Goal: Task Accomplishment & Management: Complete application form

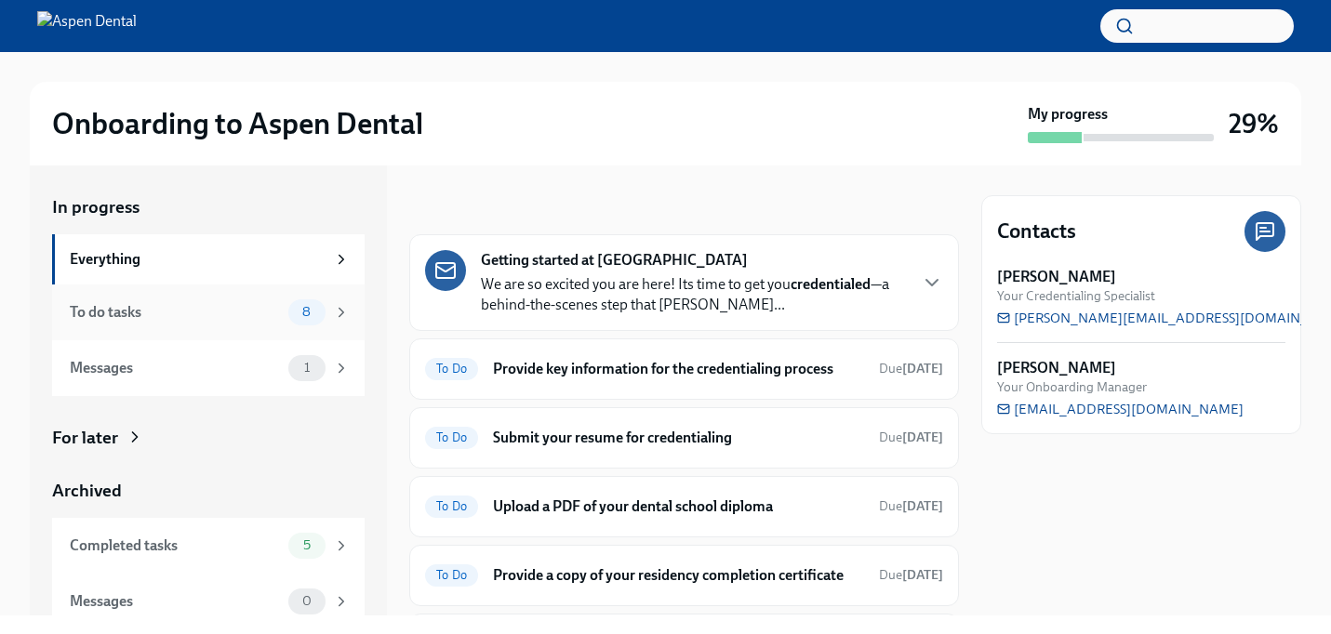
click at [296, 326] on div "To do tasks 8" at bounding box center [208, 313] width 312 height 56
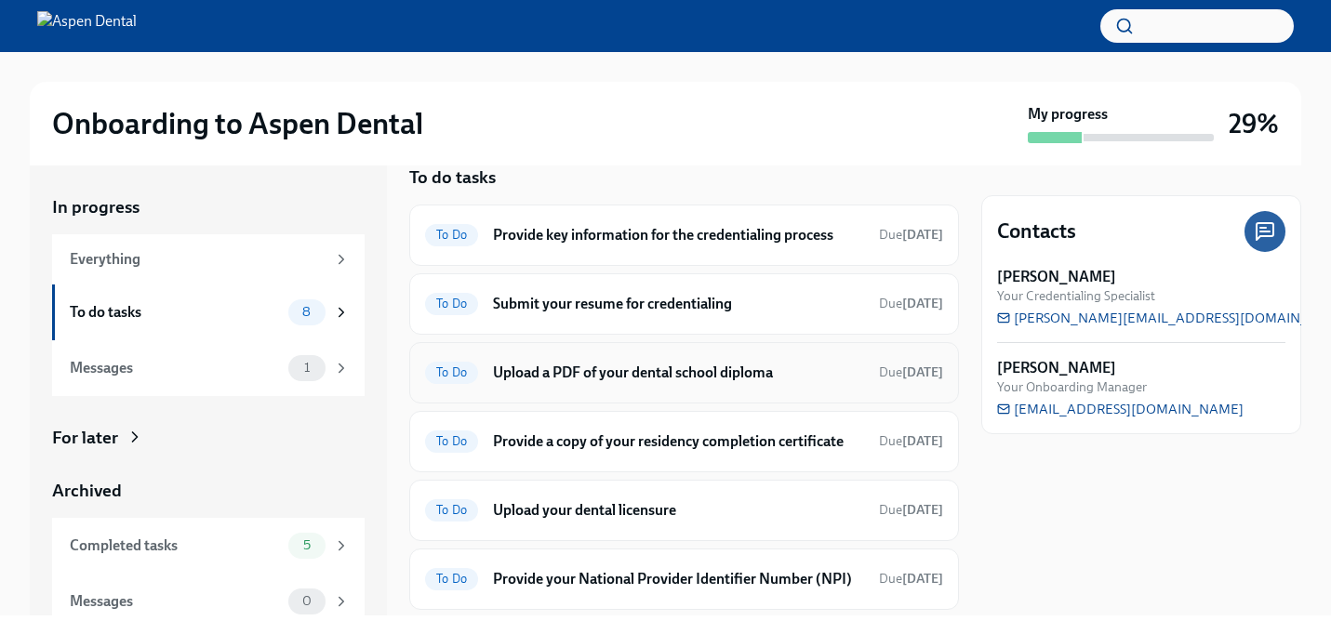
scroll to position [28, 0]
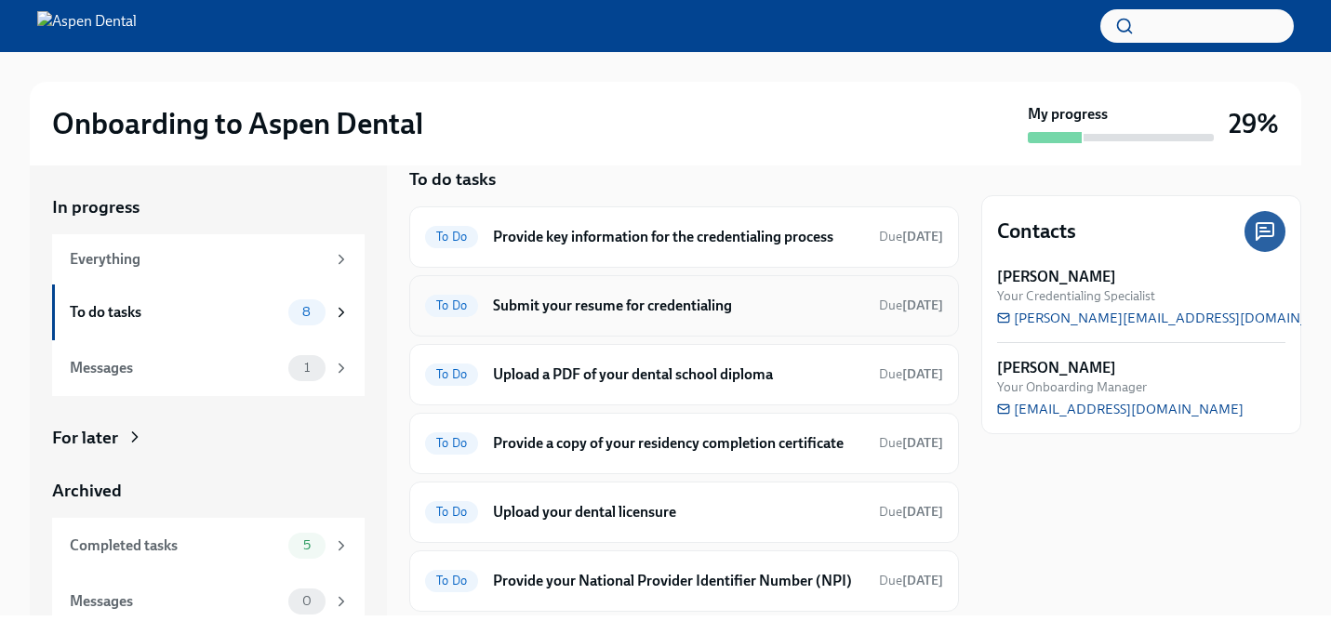
click at [620, 294] on div "To Do Submit your resume for credentialing Due [DATE]" at bounding box center [684, 306] width 518 height 30
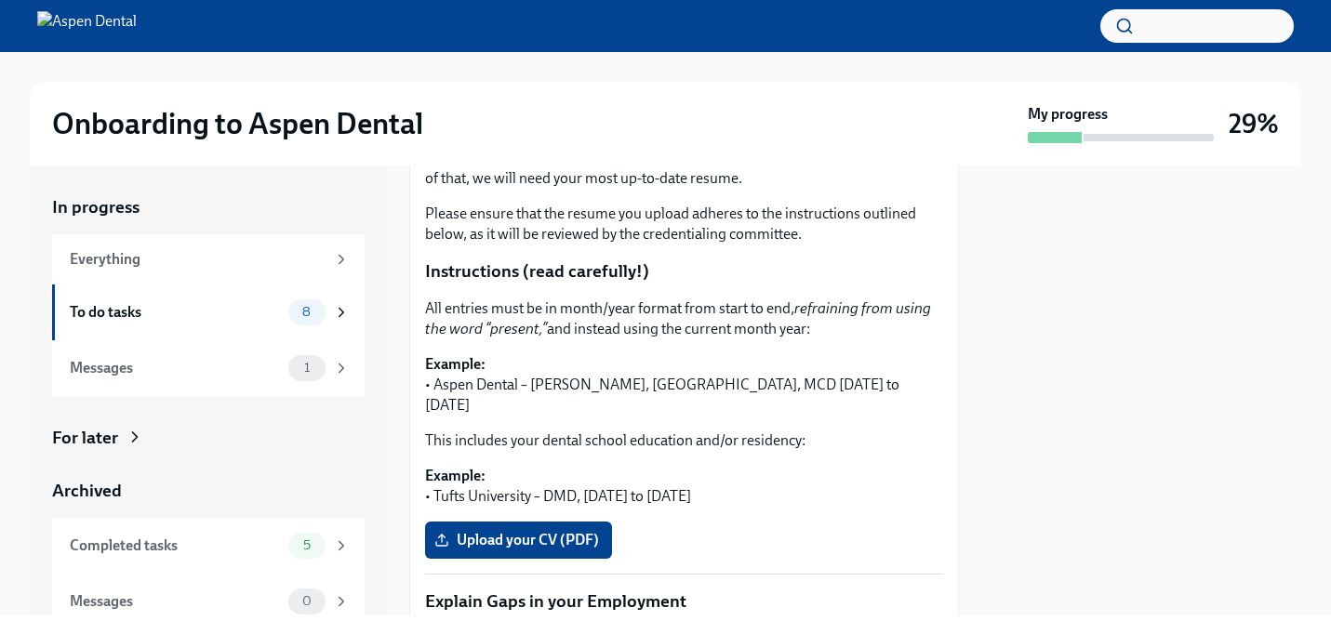
scroll to position [276, 0]
click at [507, 530] on span "Upload your CV (PDF)" at bounding box center [518, 539] width 161 height 19
click at [0, 0] on input "Upload your CV (PDF)" at bounding box center [0, 0] width 0 height 0
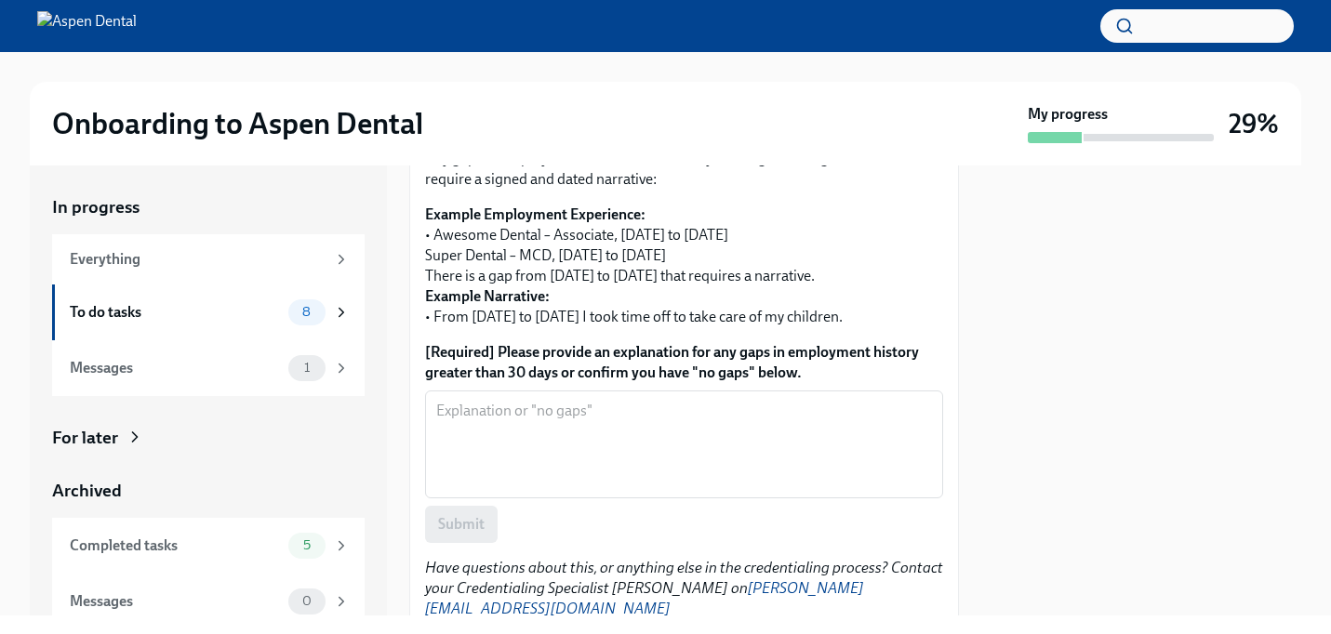
scroll to position [772, 0]
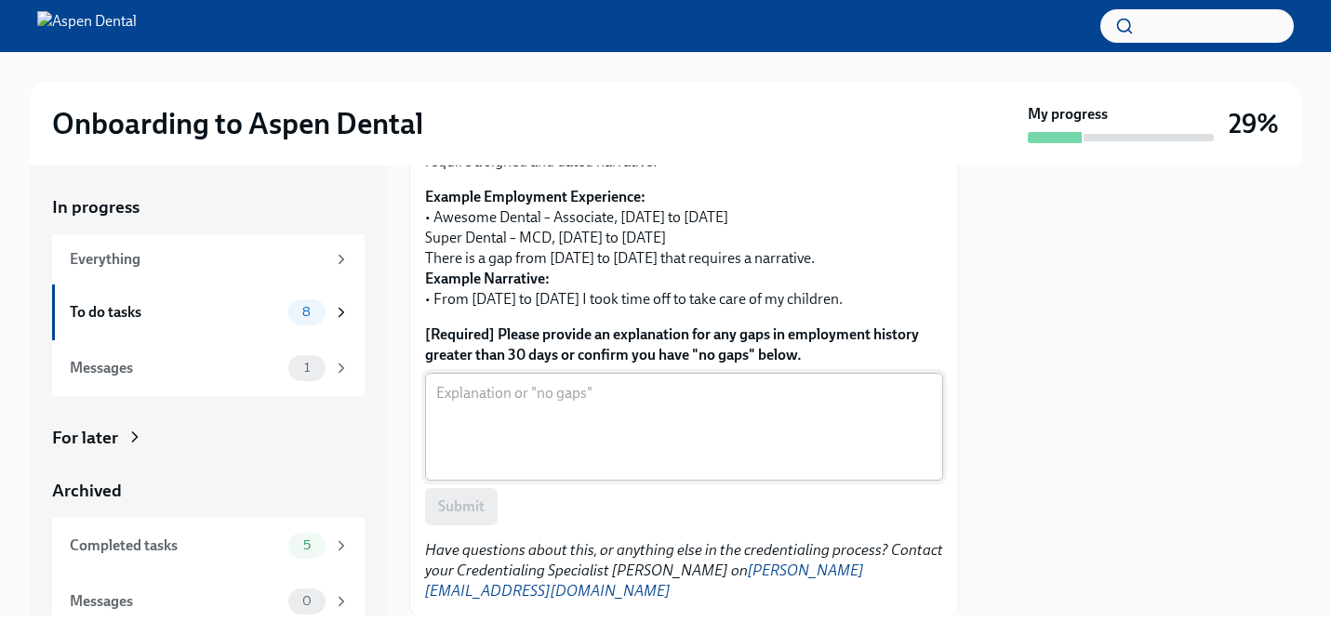
click at [516, 398] on textarea "[Required] Please provide an explanation for any gaps in employment history gre…" at bounding box center [684, 426] width 496 height 89
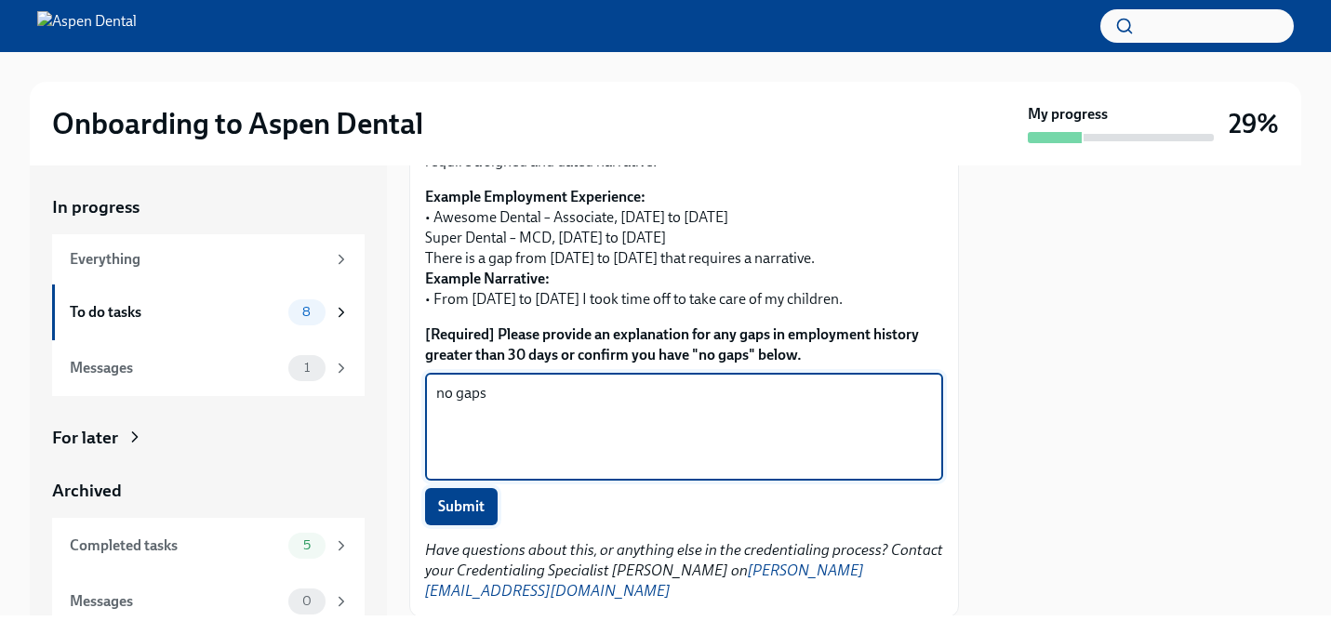
type textarea "no gaps"
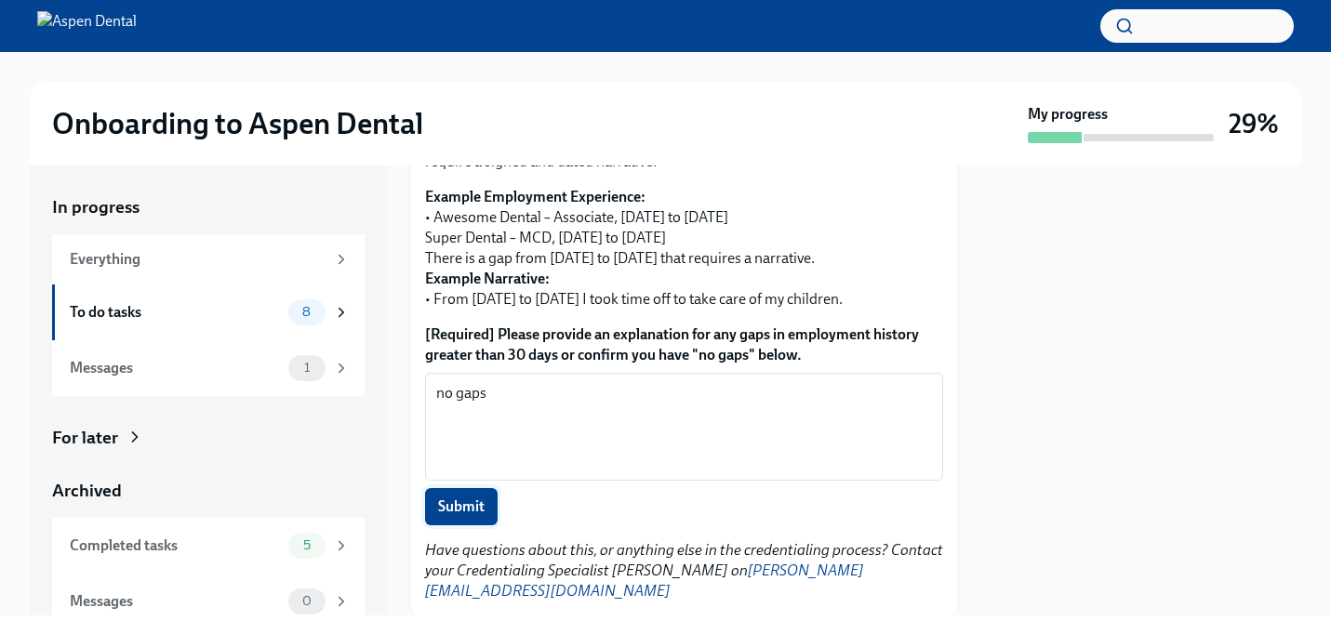
click at [477, 501] on button "Submit" at bounding box center [461, 506] width 73 height 37
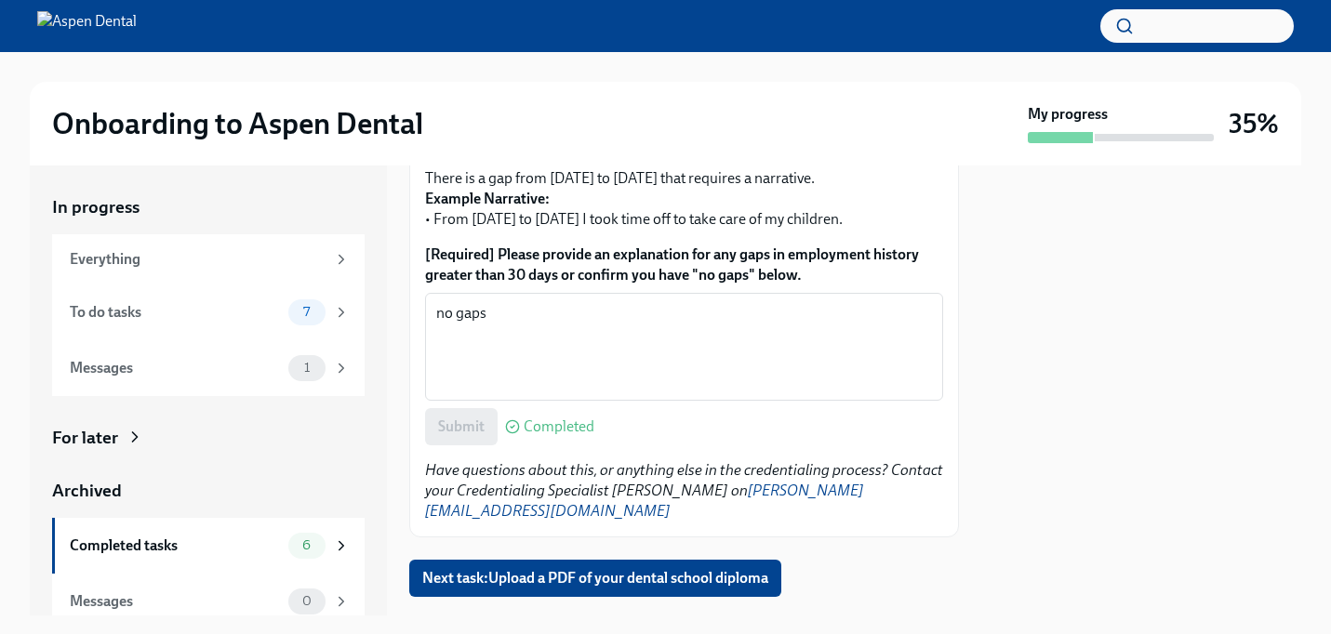
scroll to position [851, 0]
click at [548, 570] on span "Next task : Upload a PDF of your dental school diploma" at bounding box center [595, 579] width 346 height 19
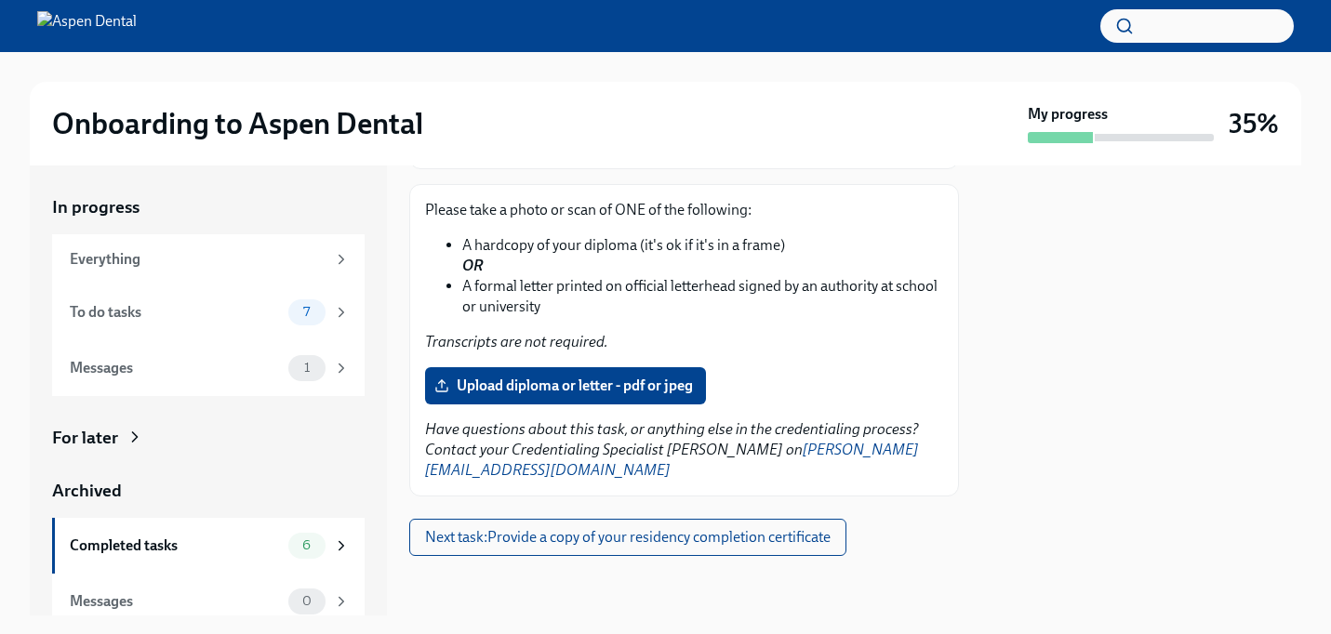
scroll to position [203, 0]
click at [552, 381] on span "Upload diploma or letter - pdf or jpeg" at bounding box center [565, 386] width 255 height 19
click at [0, 0] on input "Upload diploma or letter - pdf or jpeg" at bounding box center [0, 0] width 0 height 0
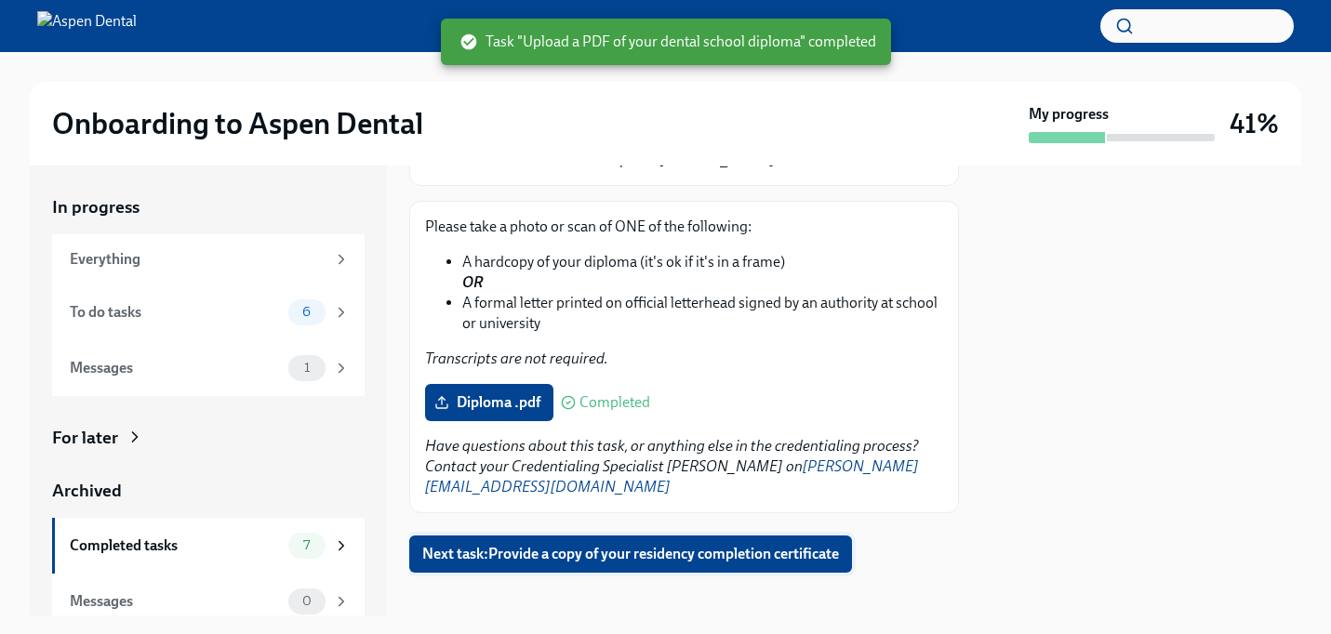
click at [600, 545] on span "Next task : Provide a copy of your residency completion certificate" at bounding box center [630, 554] width 417 height 19
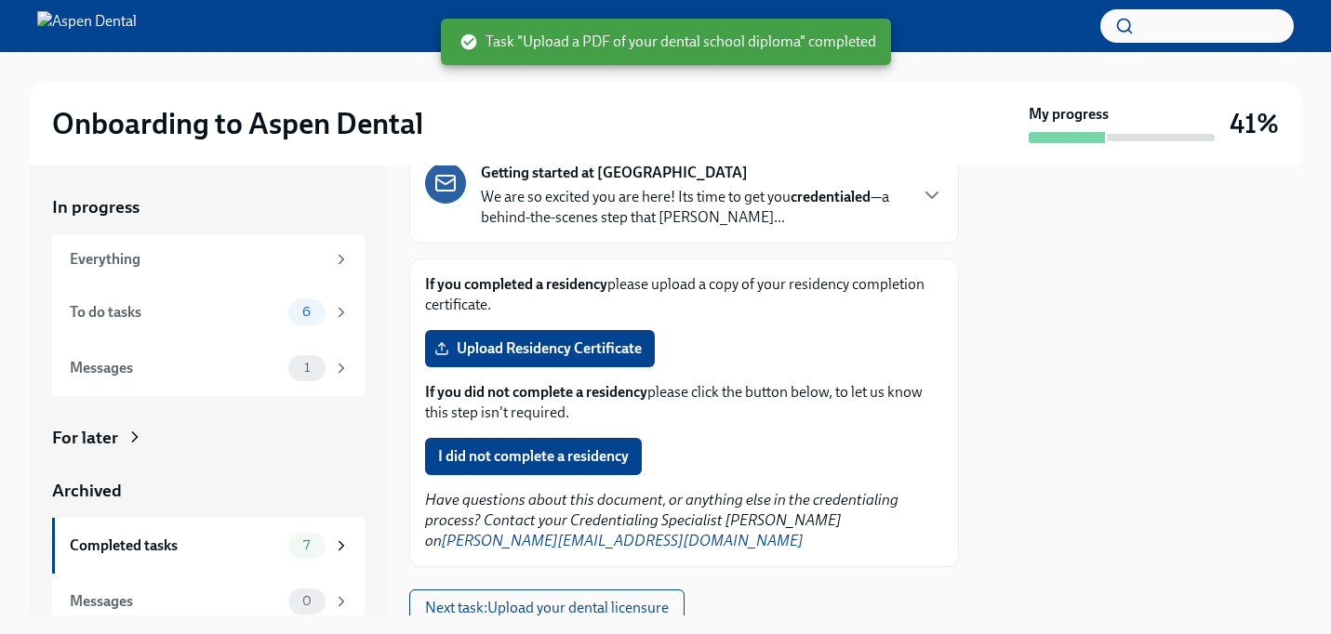
scroll to position [160, 0]
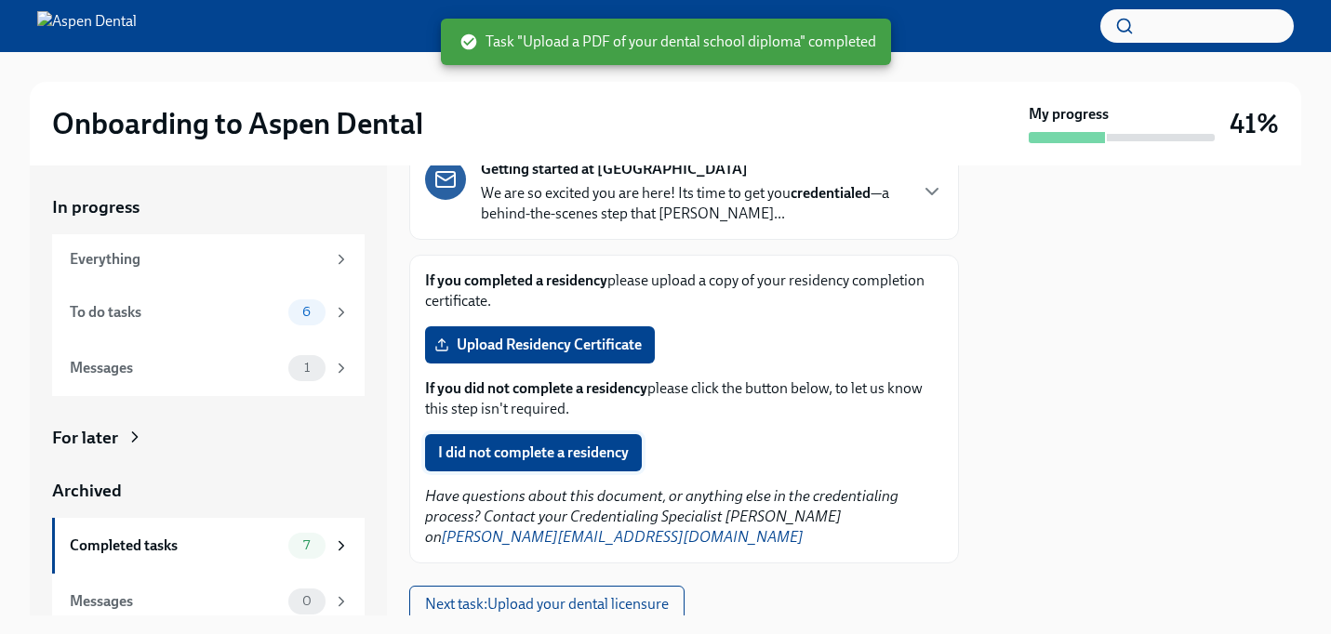
click at [541, 448] on span "I did not complete a residency" at bounding box center [533, 453] width 191 height 19
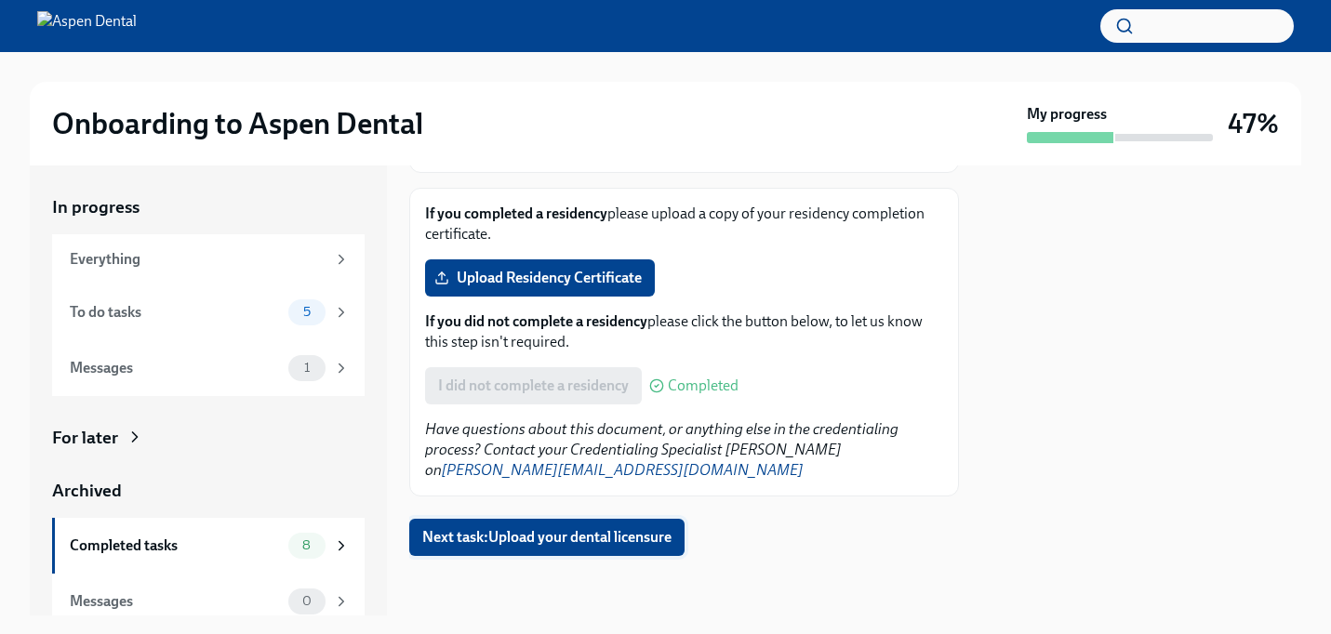
scroll to position [0, 0]
click at [571, 536] on span "Next task : Upload your dental licensure" at bounding box center [546, 537] width 249 height 19
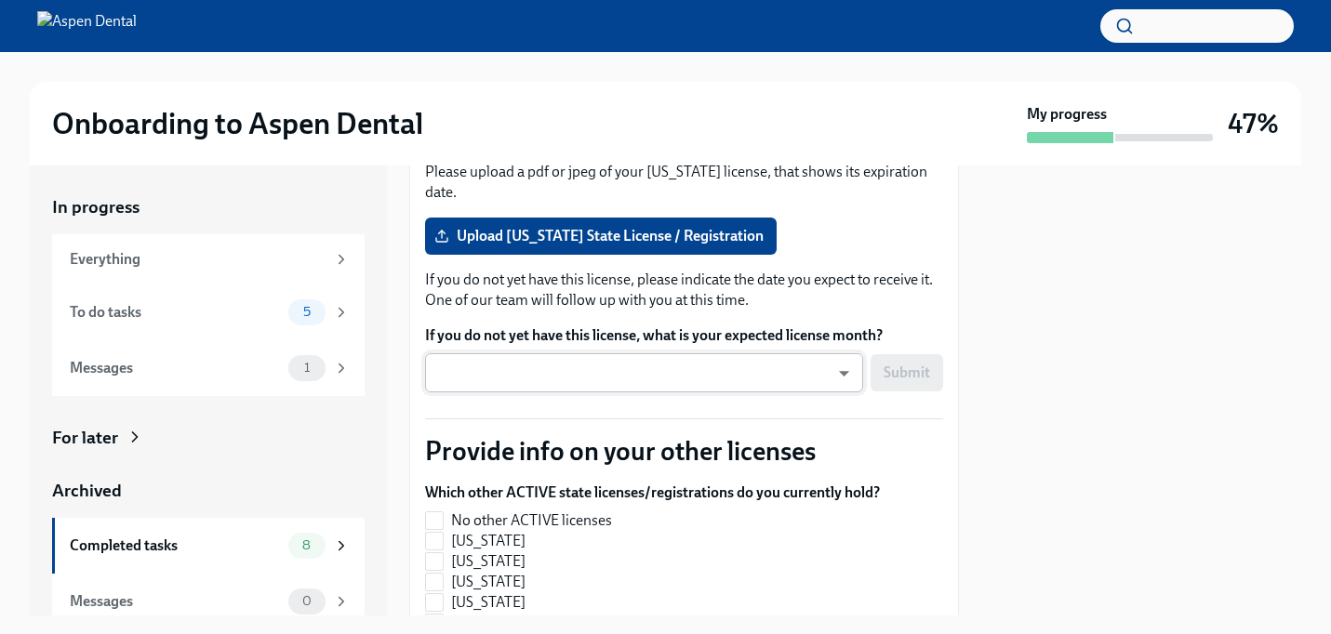
scroll to position [310, 0]
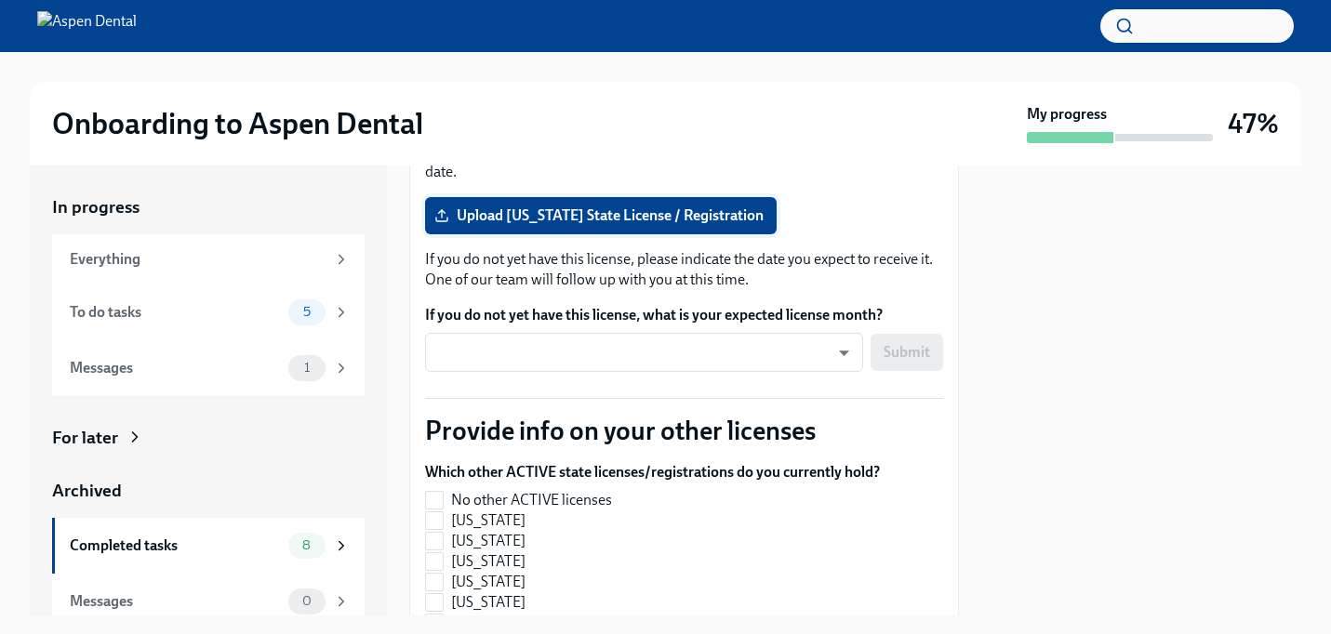
click at [596, 216] on span "Upload [US_STATE] State License / Registration" at bounding box center [600, 215] width 325 height 19
click at [0, 0] on input "Upload [US_STATE] State License / Registration" at bounding box center [0, 0] width 0 height 0
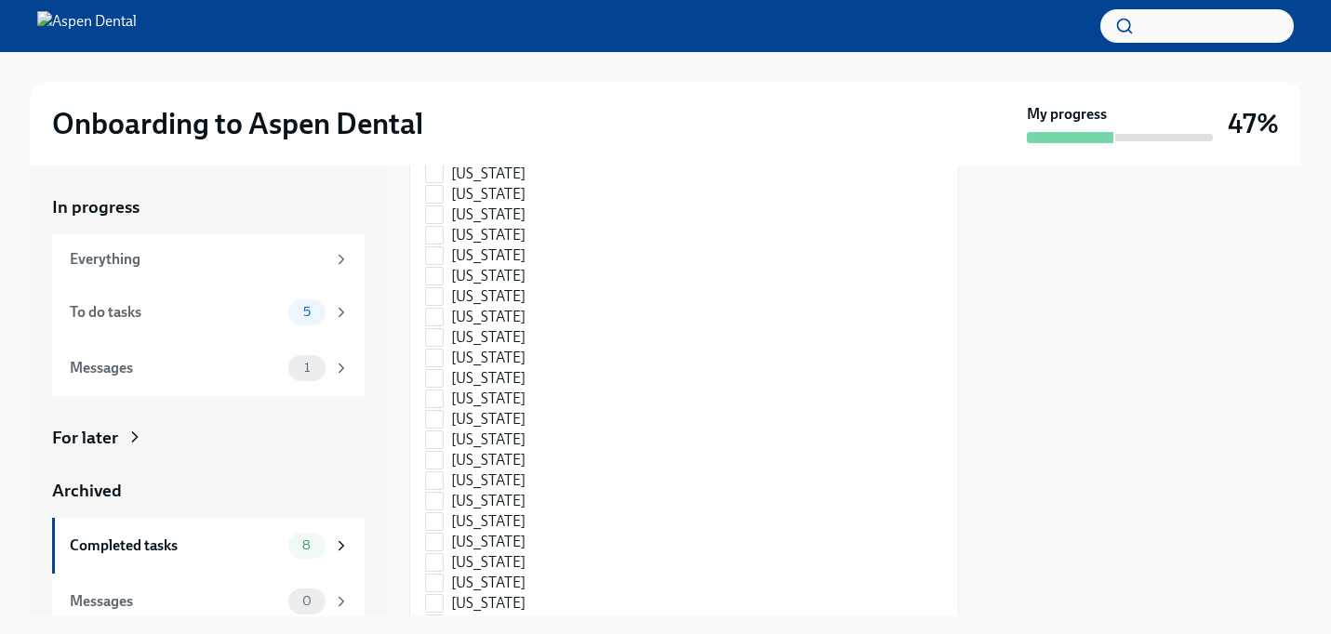
scroll to position [1090, 0]
click at [511, 413] on span "[US_STATE]" at bounding box center [488, 415] width 74 height 20
click at [443, 413] on input "[US_STATE]" at bounding box center [434, 415] width 17 height 17
checkbox input "true"
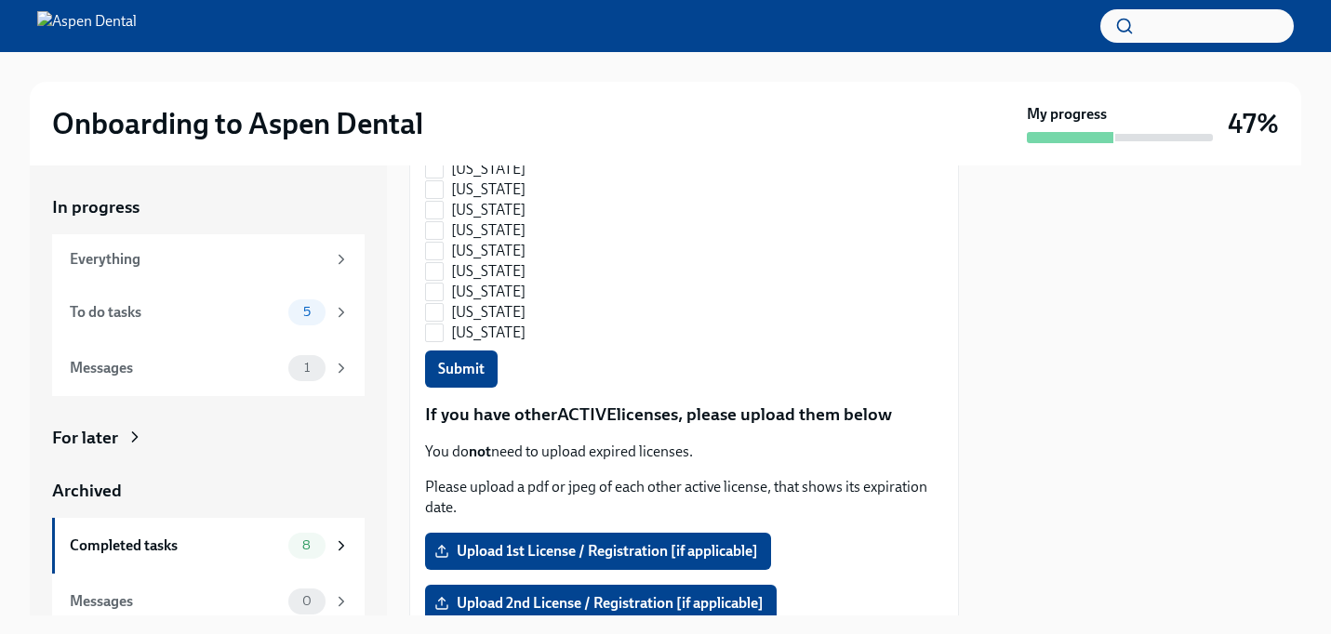
scroll to position [1520, 0]
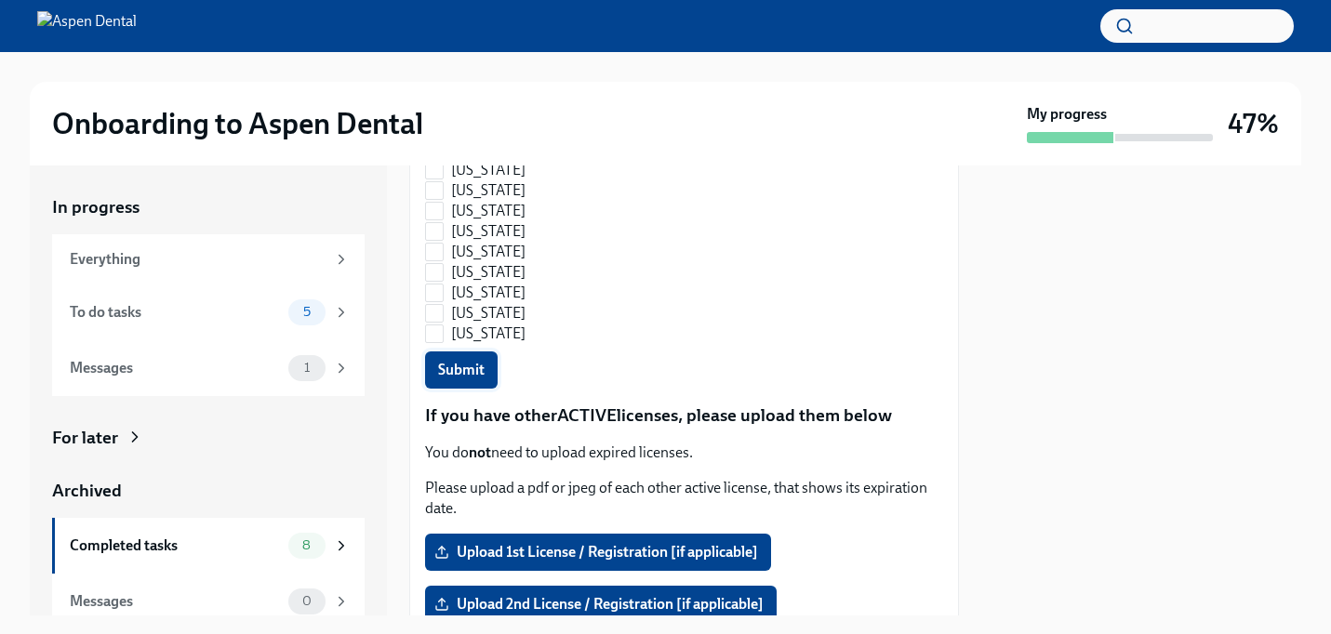
click at [457, 383] on button "Submit" at bounding box center [461, 370] width 73 height 37
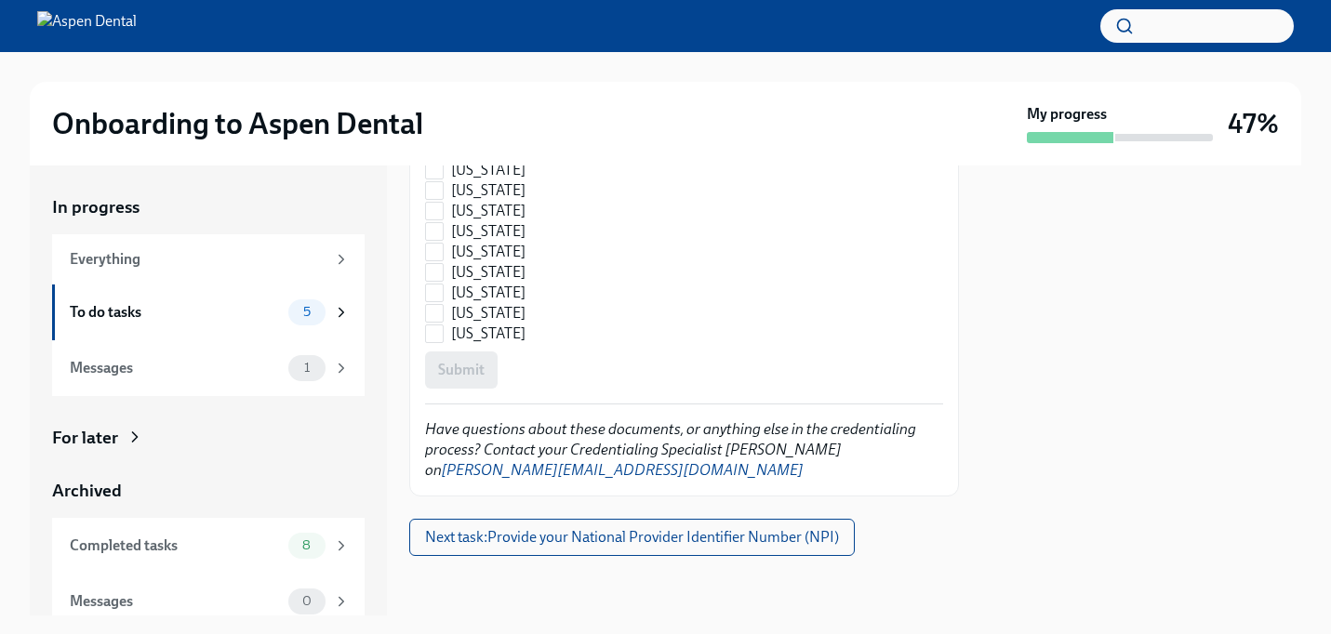
scroll to position [2956, 0]
click at [586, 542] on span "Next task : Provide your National Provider Identifier Number (NPI)" at bounding box center [632, 538] width 414 height 19
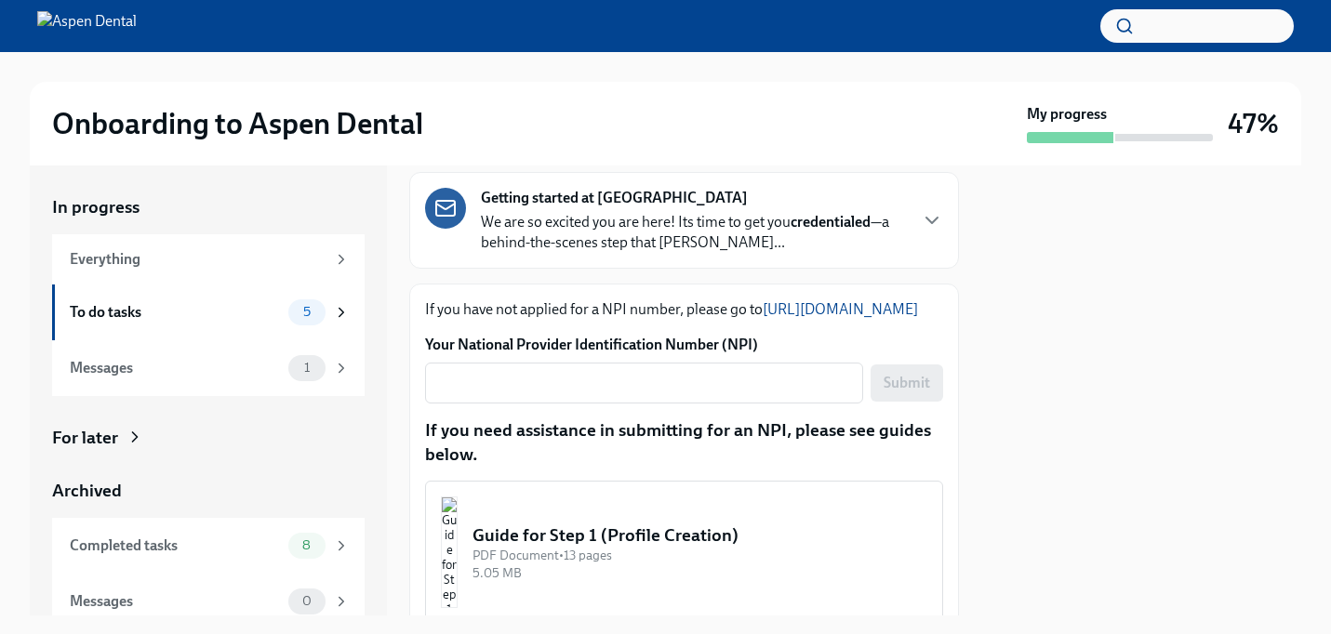
scroll to position [138, 0]
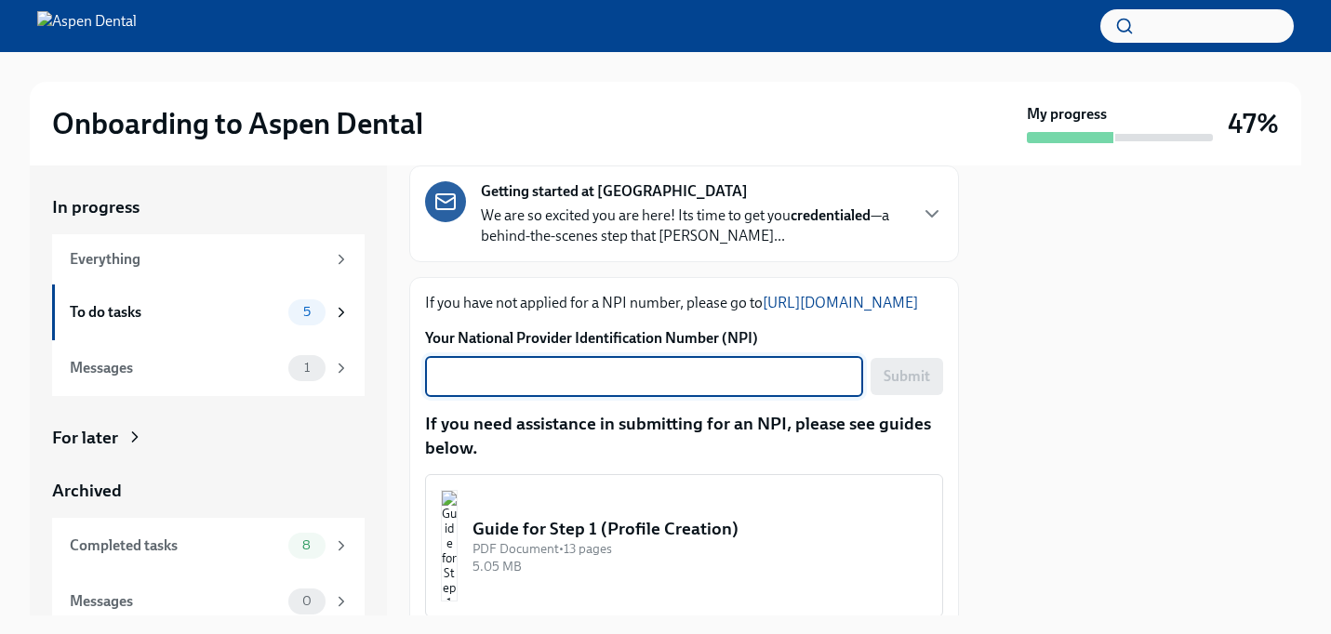
click at [537, 388] on textarea "Your National Provider Identification Number (NPI)" at bounding box center [644, 376] width 416 height 22
paste textarea "1396497962"
type textarea "1396497962"
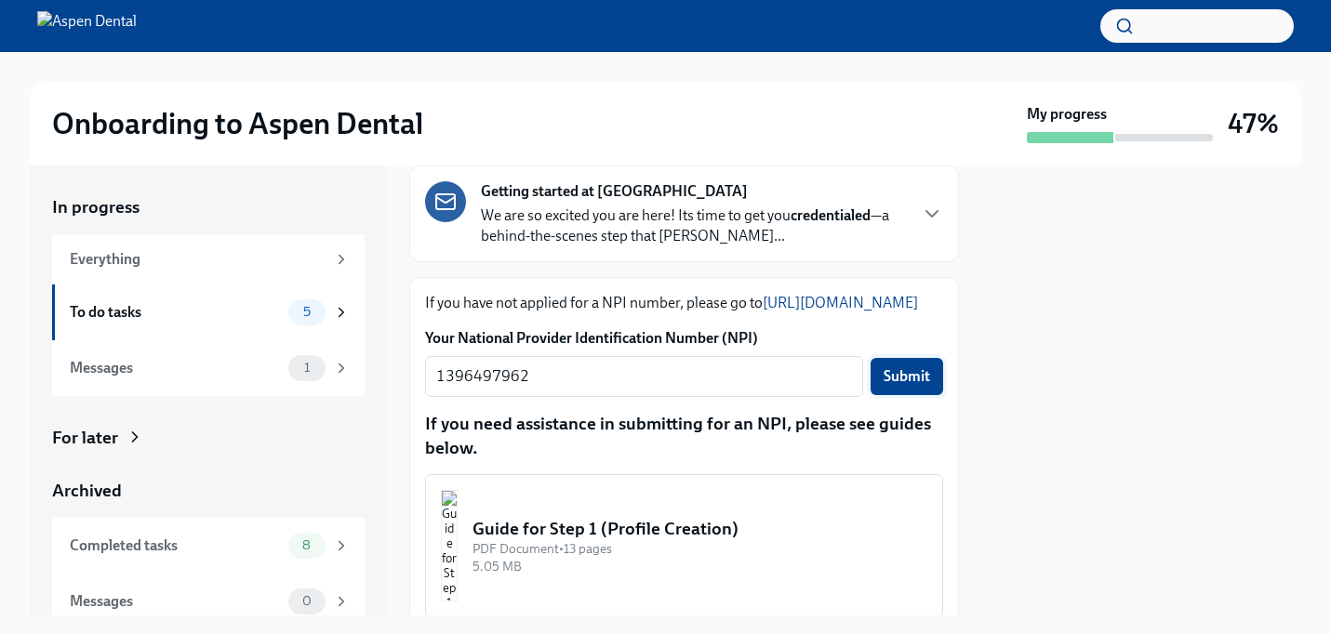
click at [912, 386] on span "Submit" at bounding box center [906, 376] width 46 height 19
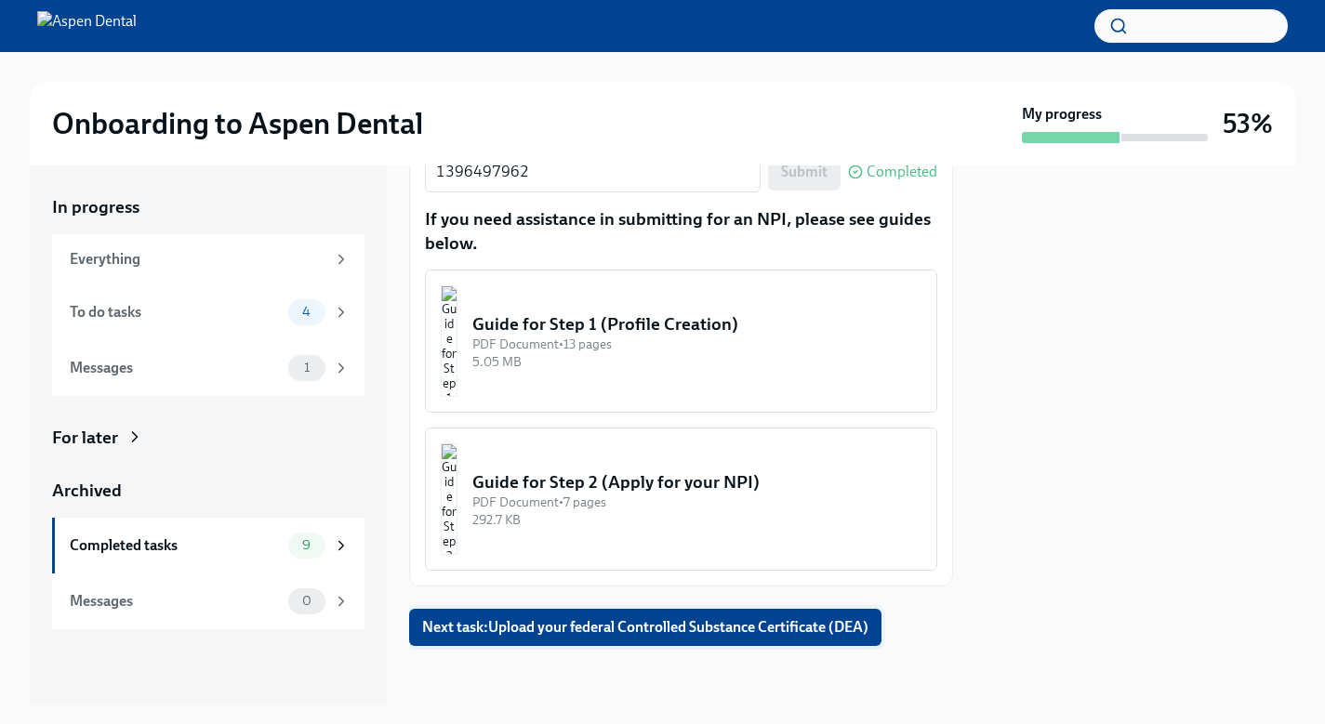
scroll to position [362, 0]
click at [730, 629] on span "Next task : Upload your federal Controlled Substance Certificate (DEA)" at bounding box center [645, 627] width 446 height 19
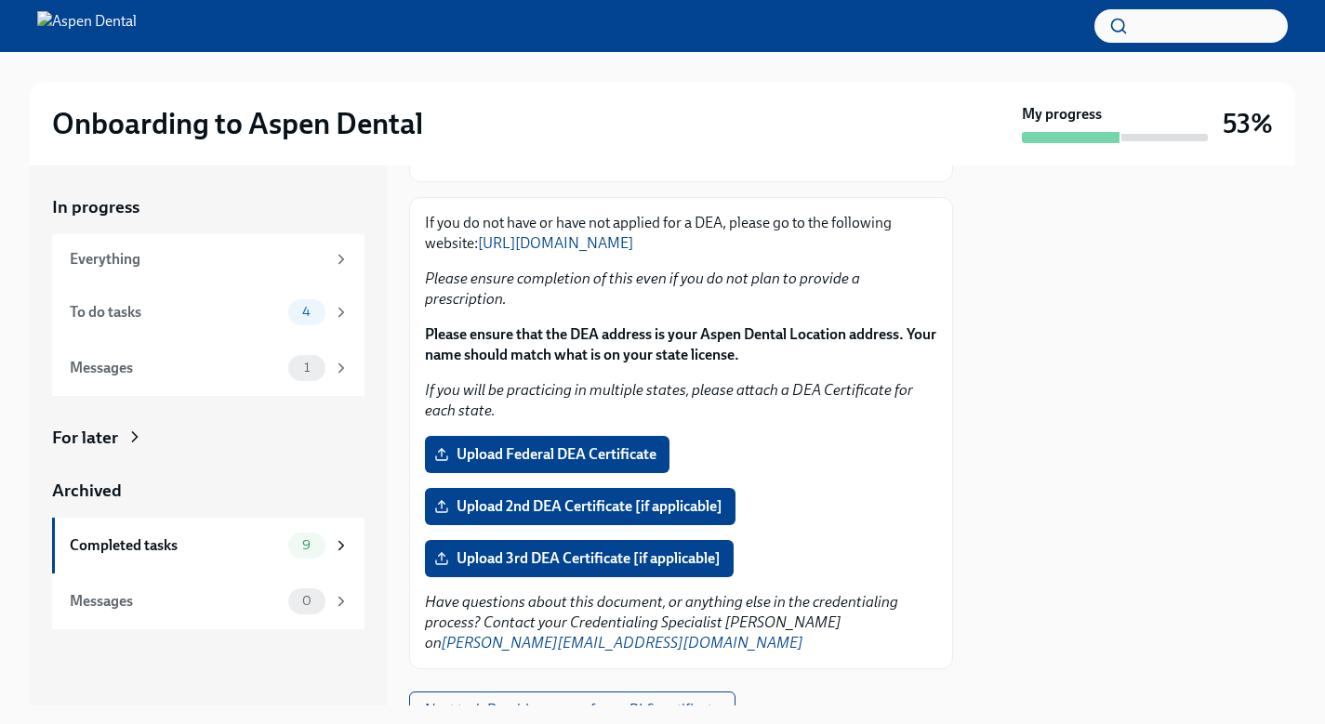
scroll to position [223, 0]
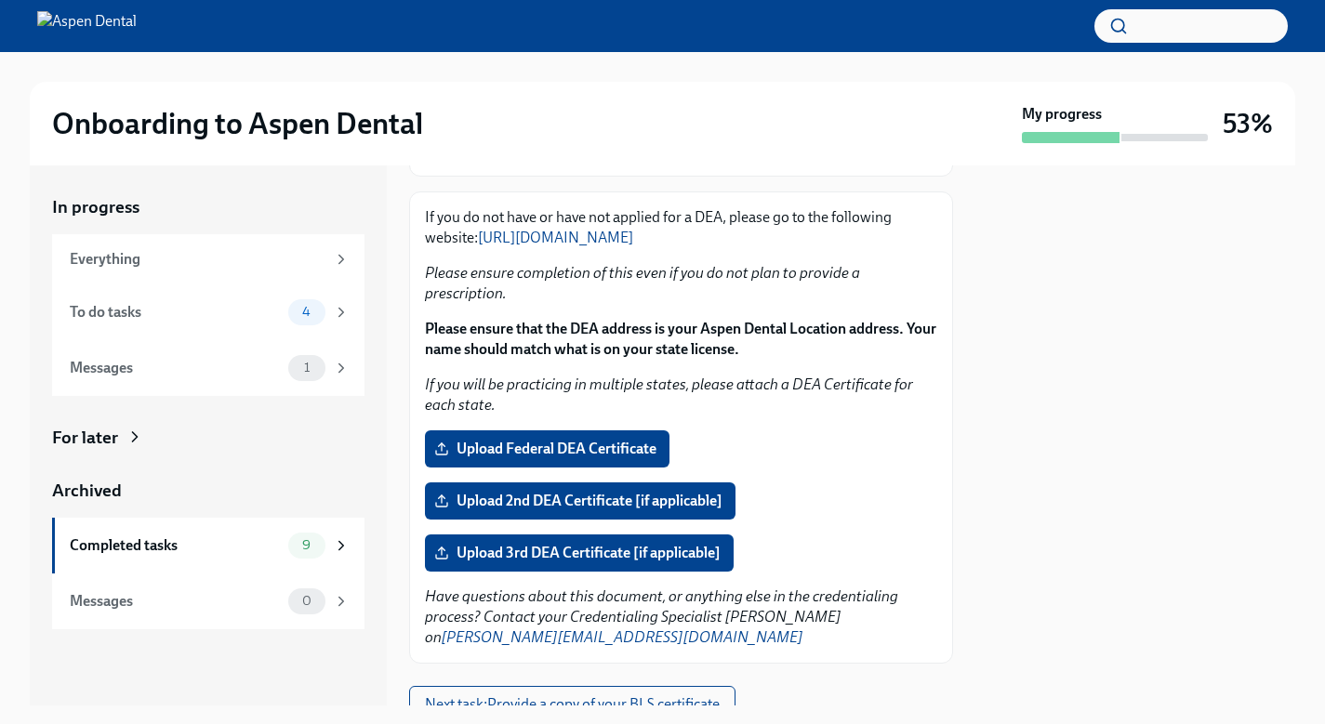
click at [633, 232] on link "[URL][DOMAIN_NAME]" at bounding box center [555, 238] width 155 height 18
click at [222, 269] on div "Everything" at bounding box center [208, 259] width 312 height 50
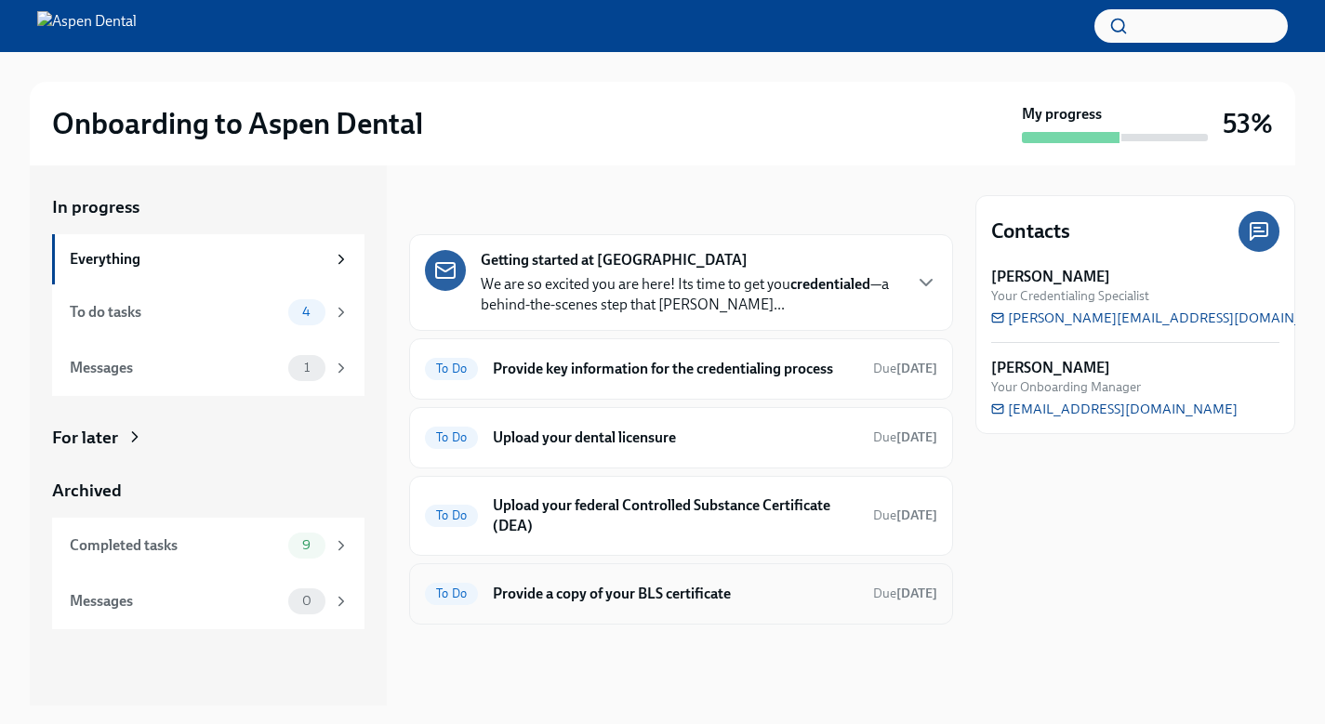
click at [683, 589] on h6 "Provide a copy of your BLS certificate" at bounding box center [675, 594] width 365 height 20
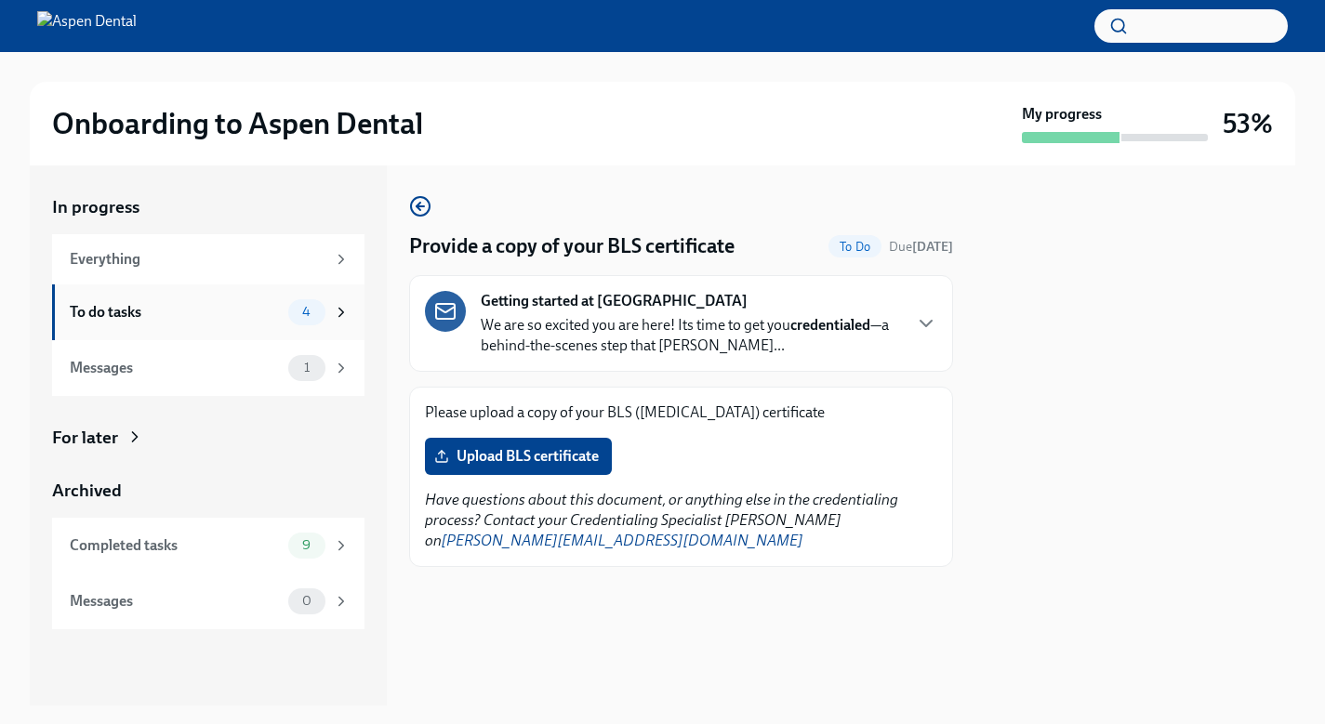
click at [207, 308] on div "To do tasks" at bounding box center [175, 312] width 211 height 20
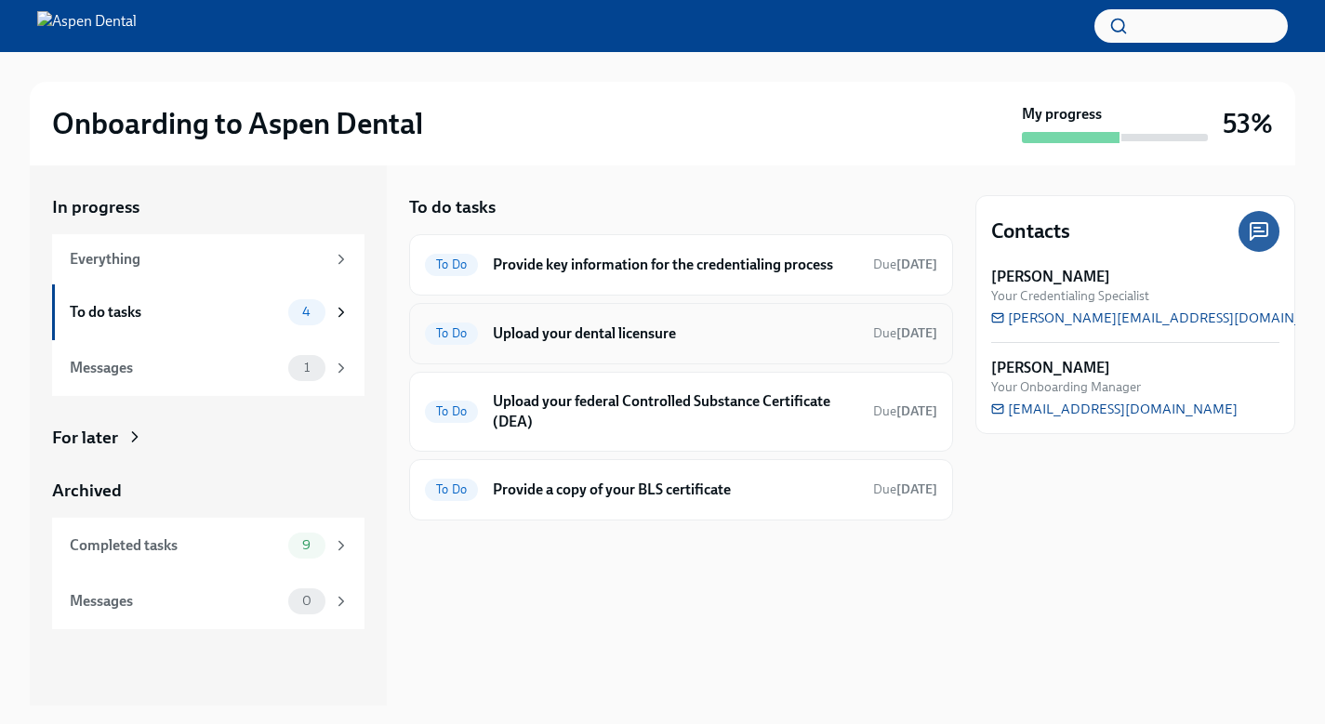
click at [601, 332] on h6 "Upload your dental licensure" at bounding box center [675, 334] width 365 height 20
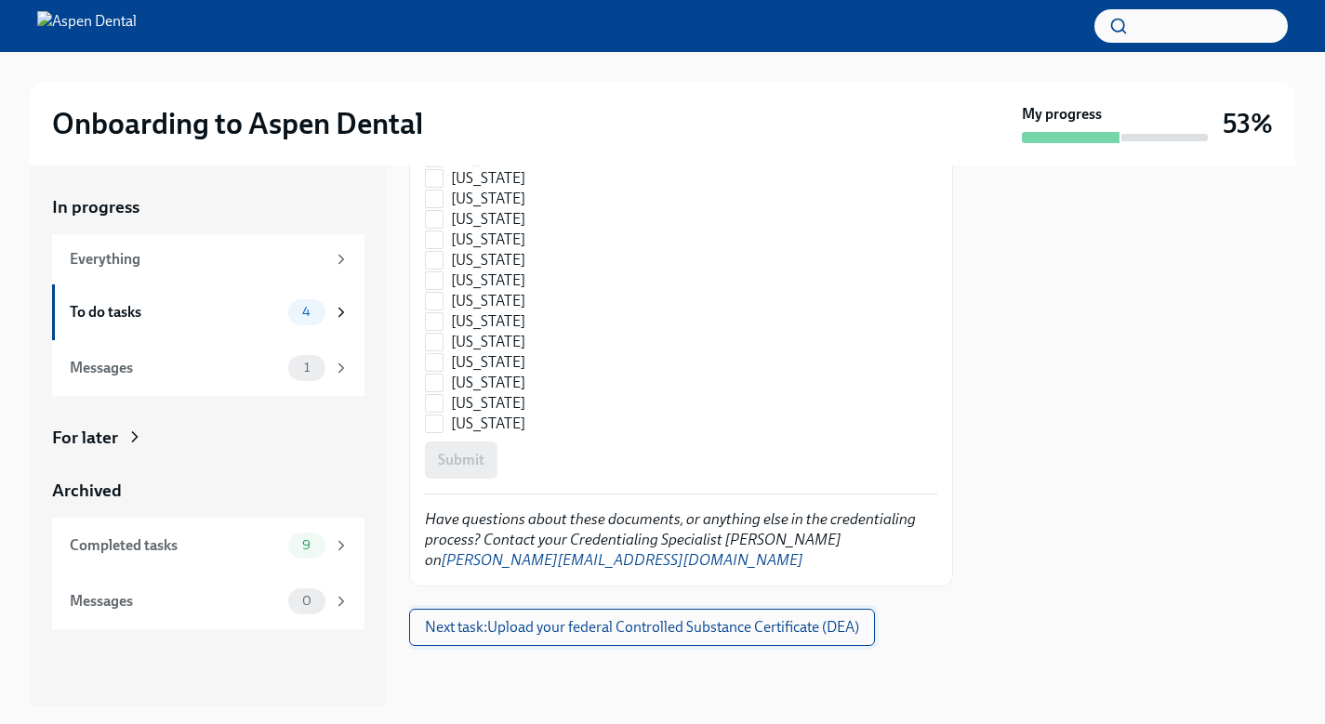
scroll to position [2866, 0]
click at [159, 379] on div "Messages 1" at bounding box center [210, 368] width 280 height 26
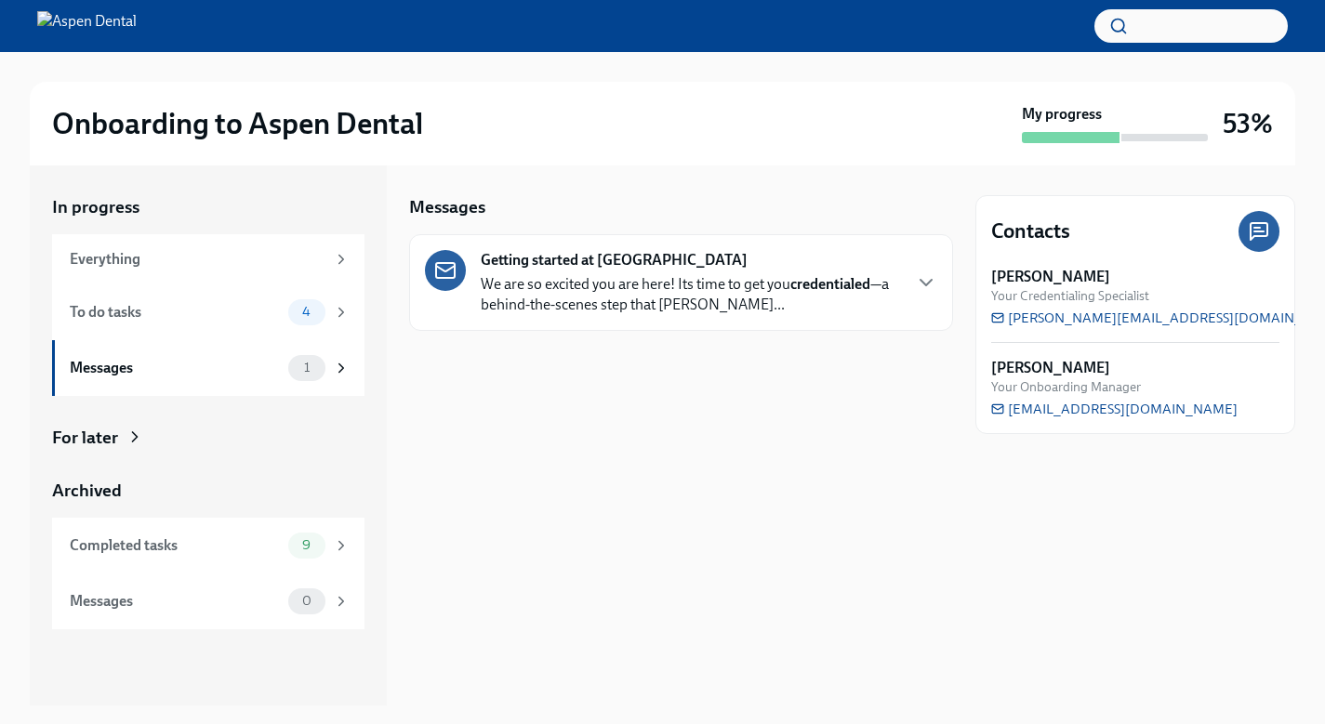
click at [591, 302] on p "We are so excited you are here! Its time to get you credentialed —a behind-the-…" at bounding box center [690, 294] width 419 height 41
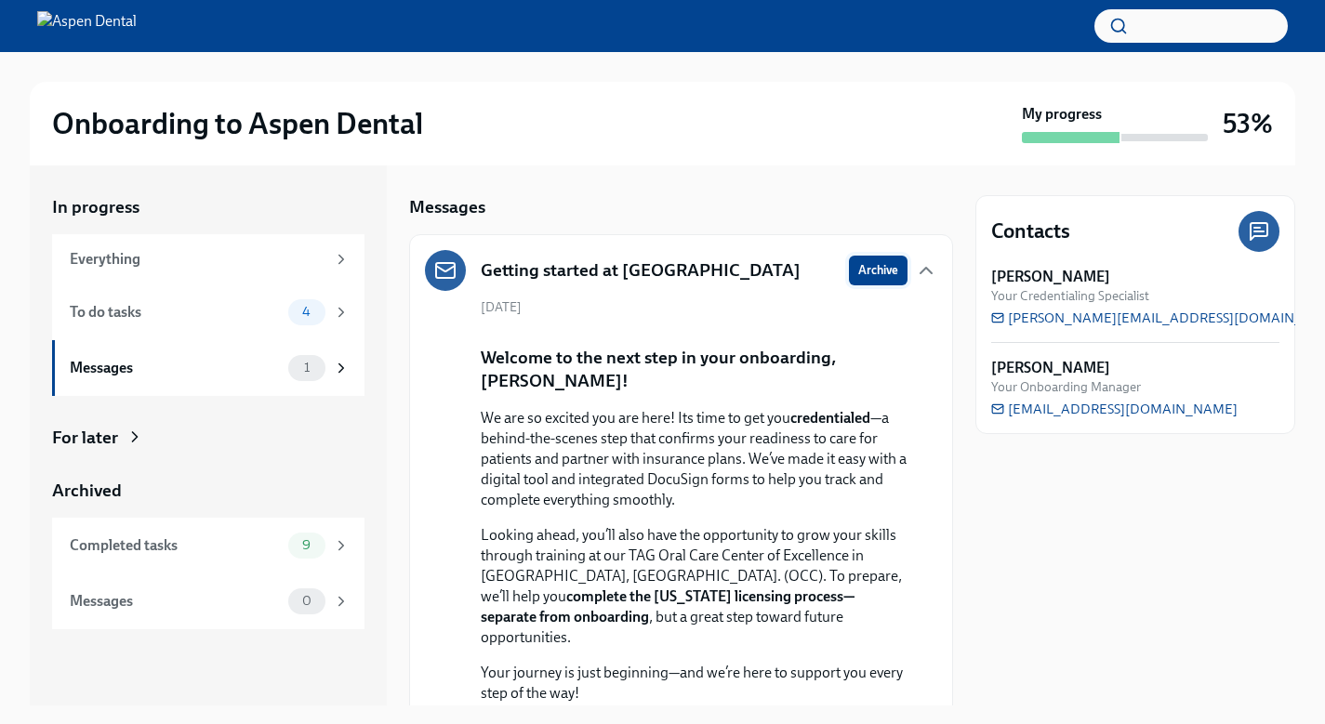
click at [871, 276] on span "Archive" at bounding box center [878, 270] width 40 height 19
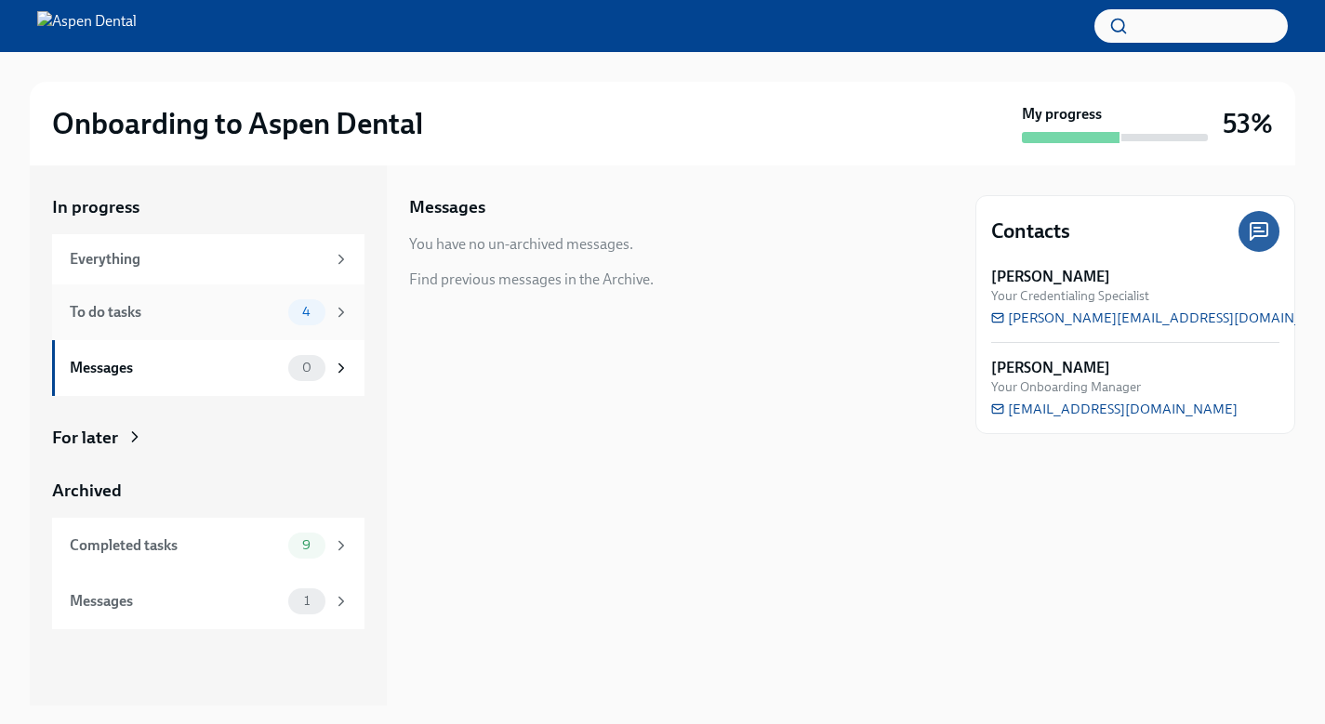
click at [257, 329] on div "To do tasks 4" at bounding box center [208, 313] width 312 height 56
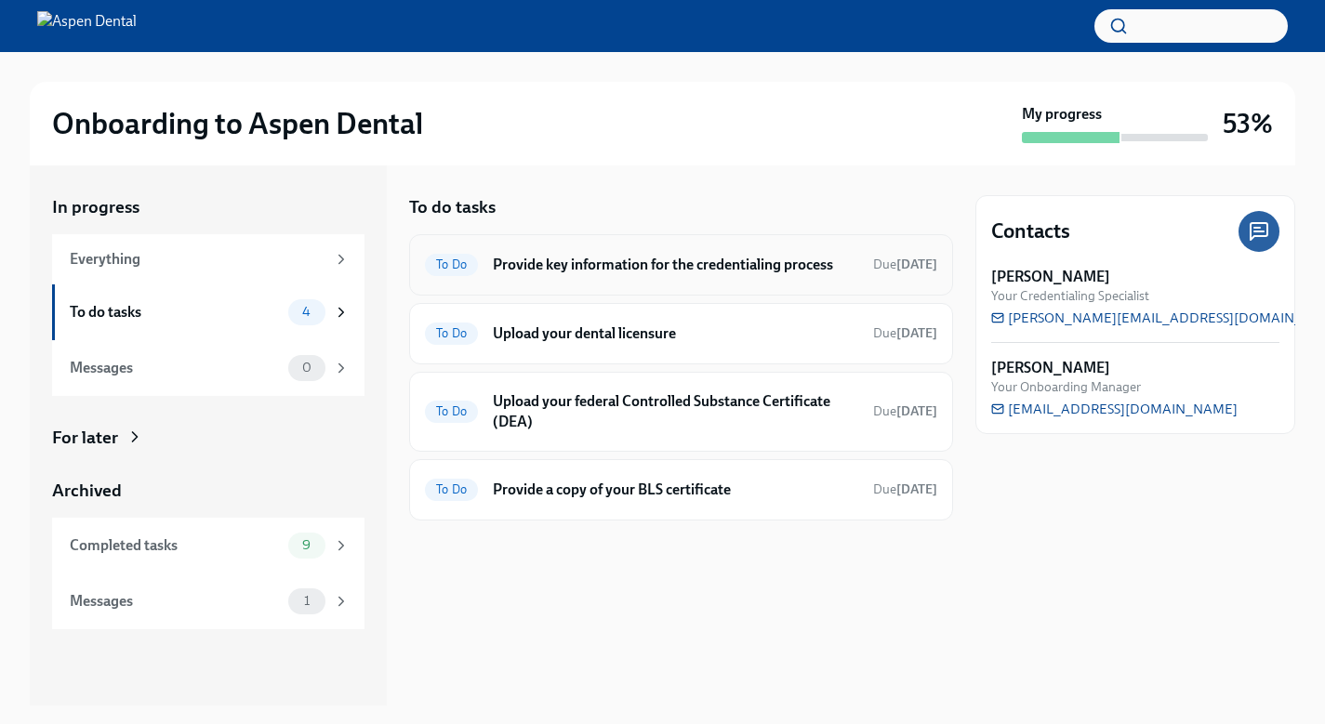
click at [755, 272] on h6 "Provide key information for the credentialing process" at bounding box center [675, 265] width 365 height 20
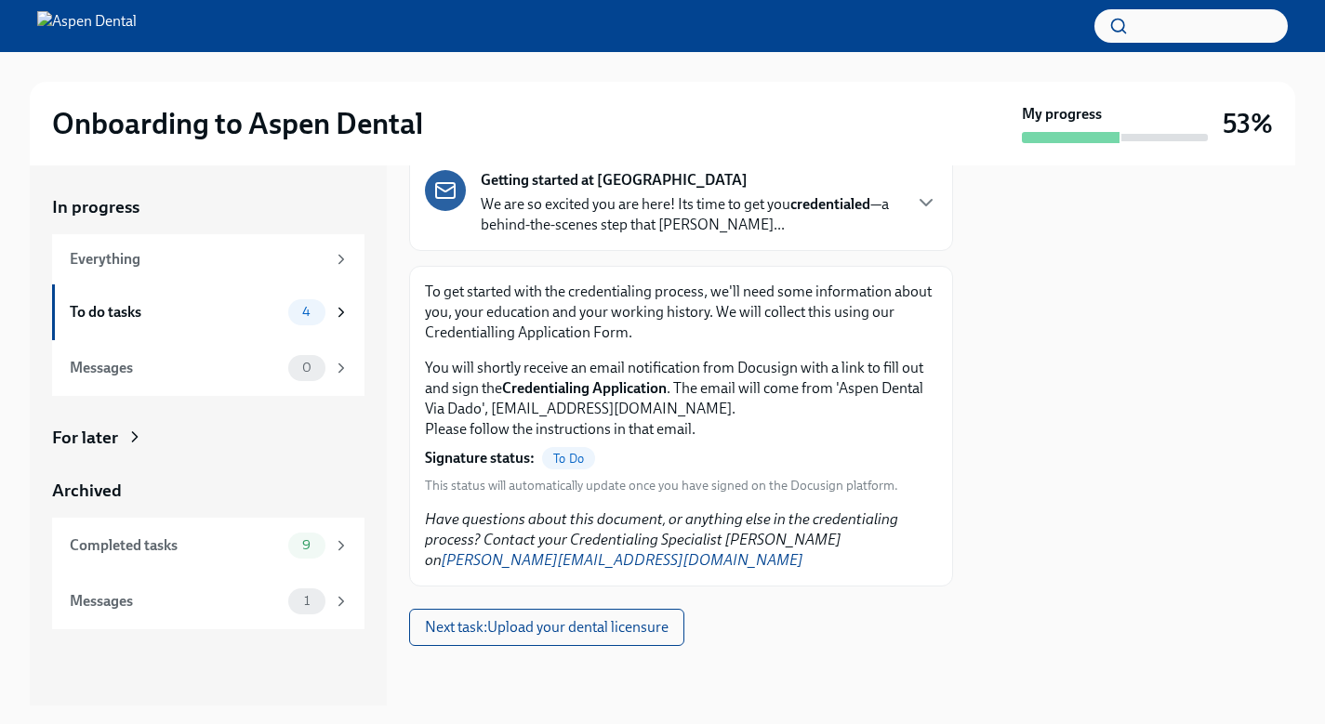
scroll to position [149, 0]
click at [580, 633] on span "Next task : Upload your dental licensure" at bounding box center [547, 627] width 244 height 19
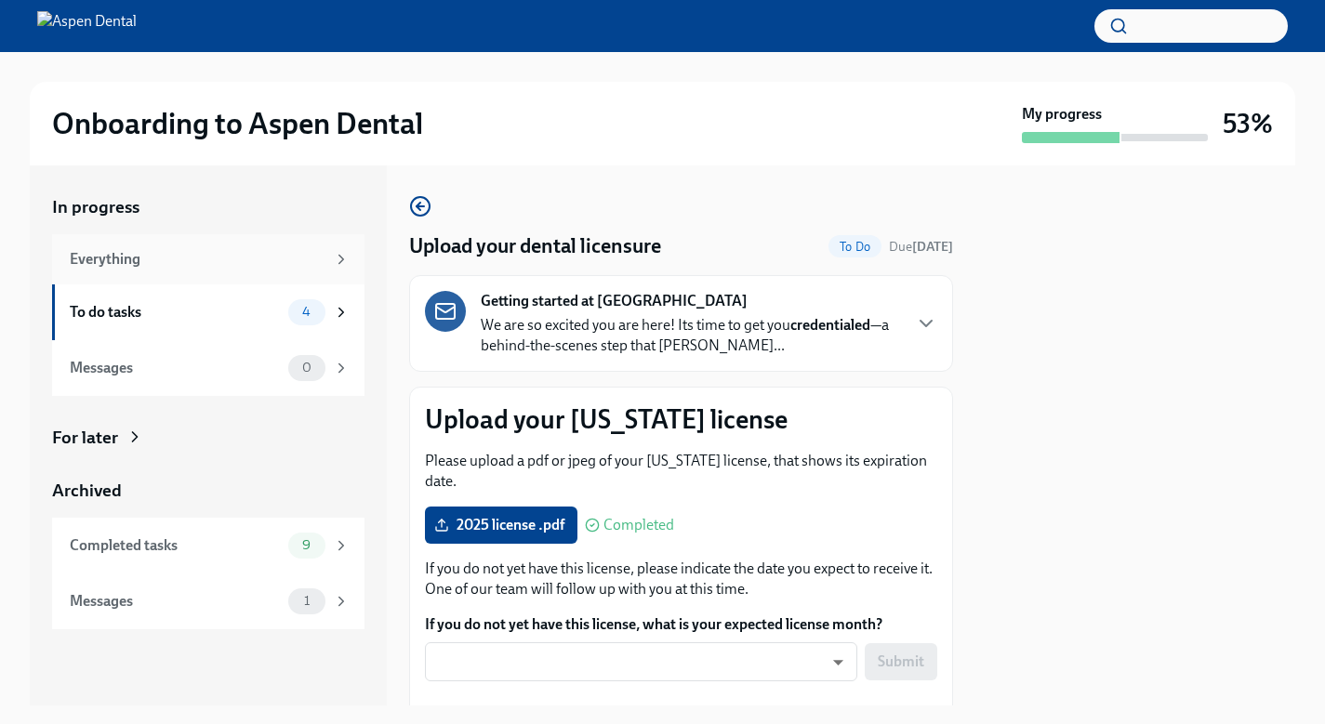
click at [172, 243] on div "Everything" at bounding box center [208, 259] width 312 height 50
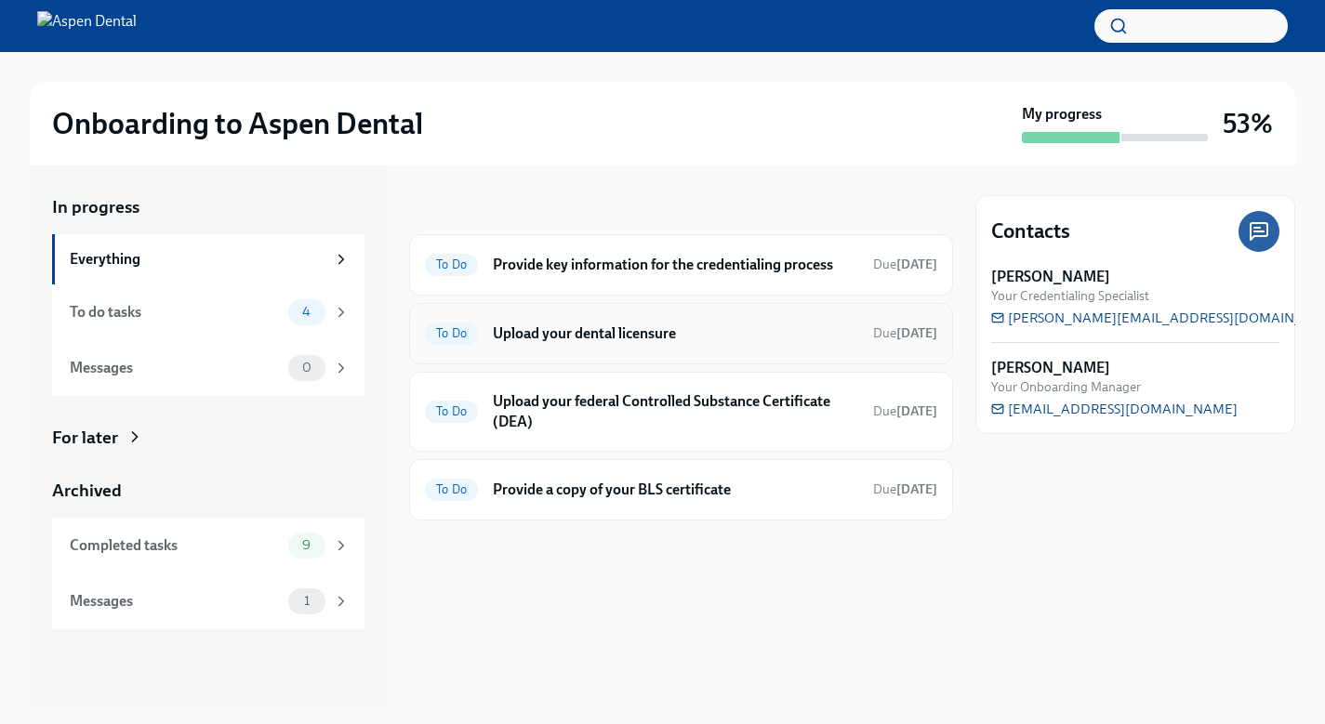
click at [601, 346] on div "To Do Upload your dental licensure Due [DATE]" at bounding box center [681, 334] width 512 height 30
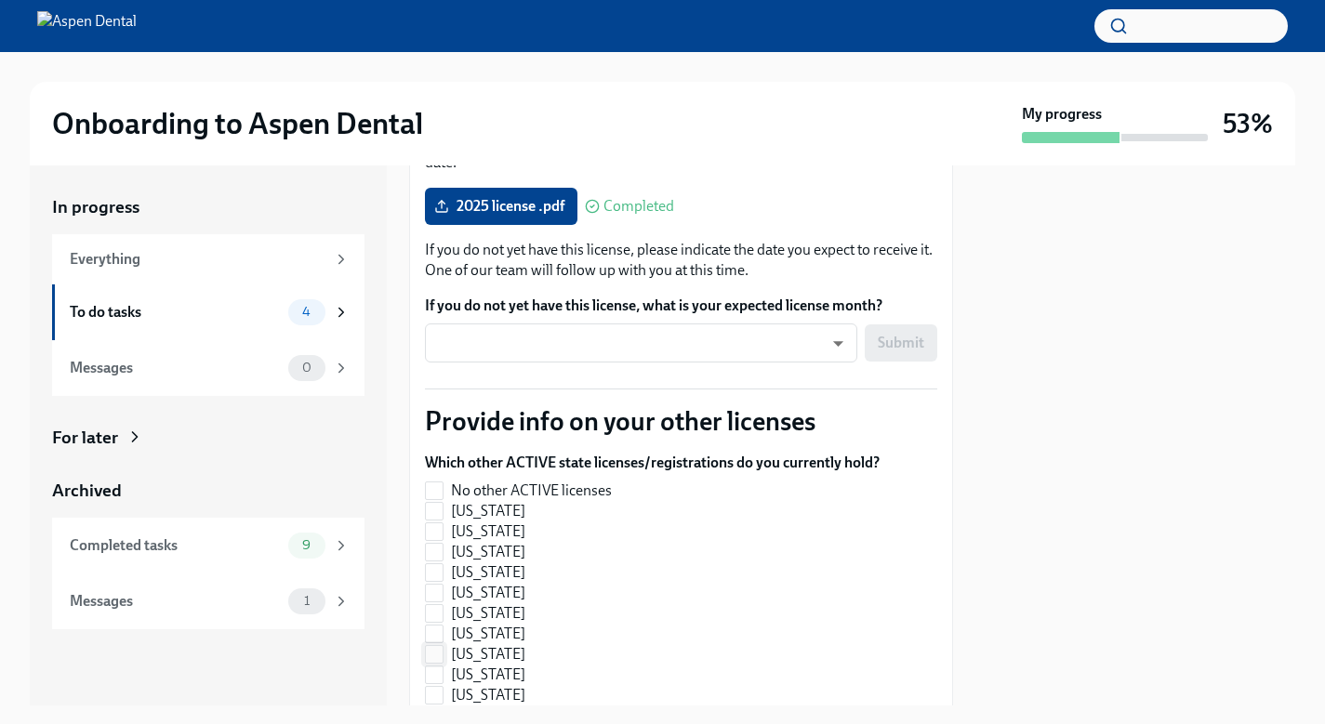
scroll to position [300, 0]
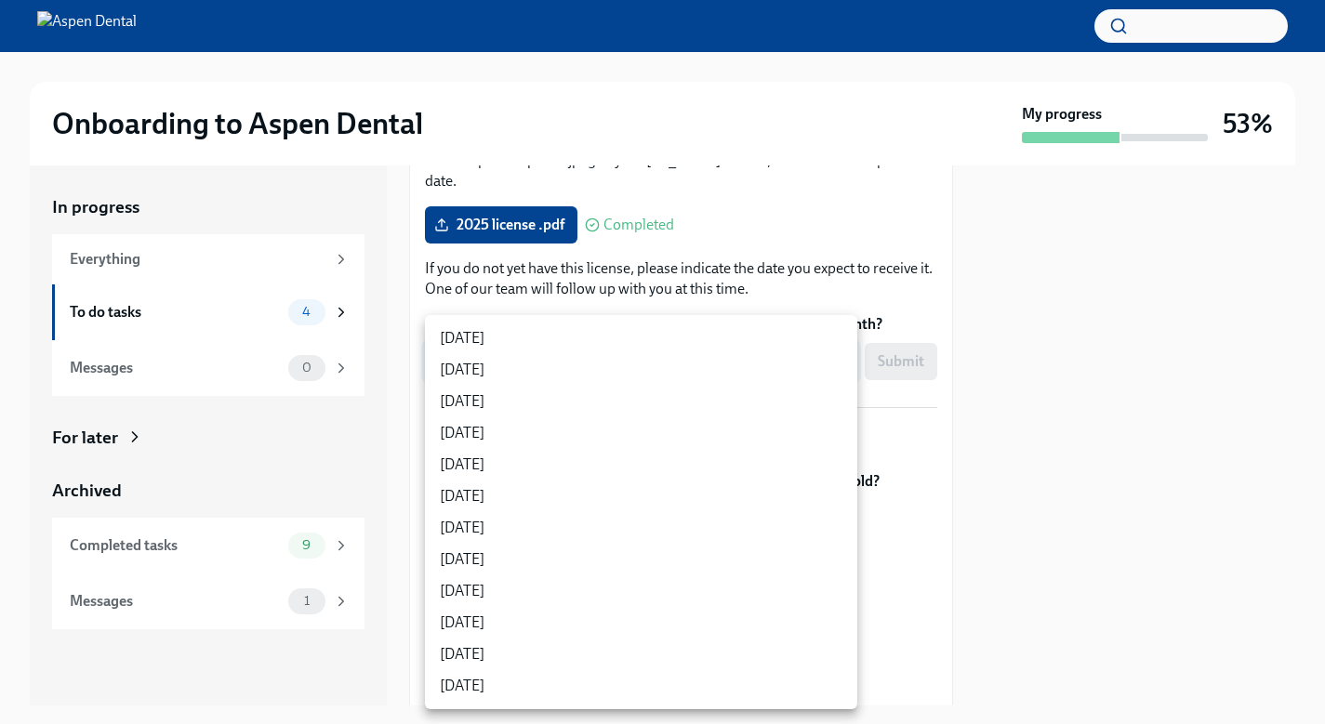
click at [604, 360] on body "Onboarding to Aspen Dental My progress 53% In progress Everything To do tasks 4…" at bounding box center [662, 362] width 1325 height 724
click at [579, 291] on div at bounding box center [662, 362] width 1325 height 724
click at [680, 368] on body "Onboarding to Aspen Dental My progress 53% In progress Everything To do tasks 4…" at bounding box center [662, 362] width 1325 height 724
click at [775, 271] on div at bounding box center [662, 362] width 1325 height 724
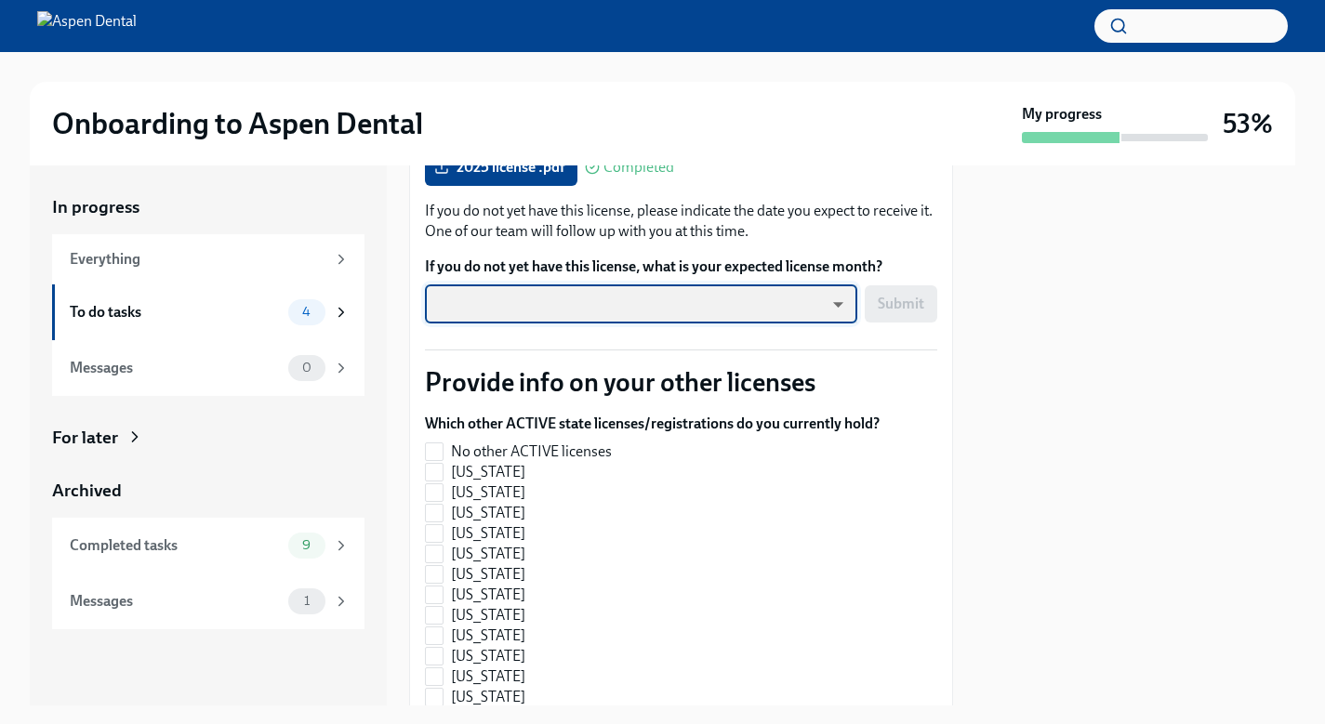
scroll to position [364, 0]
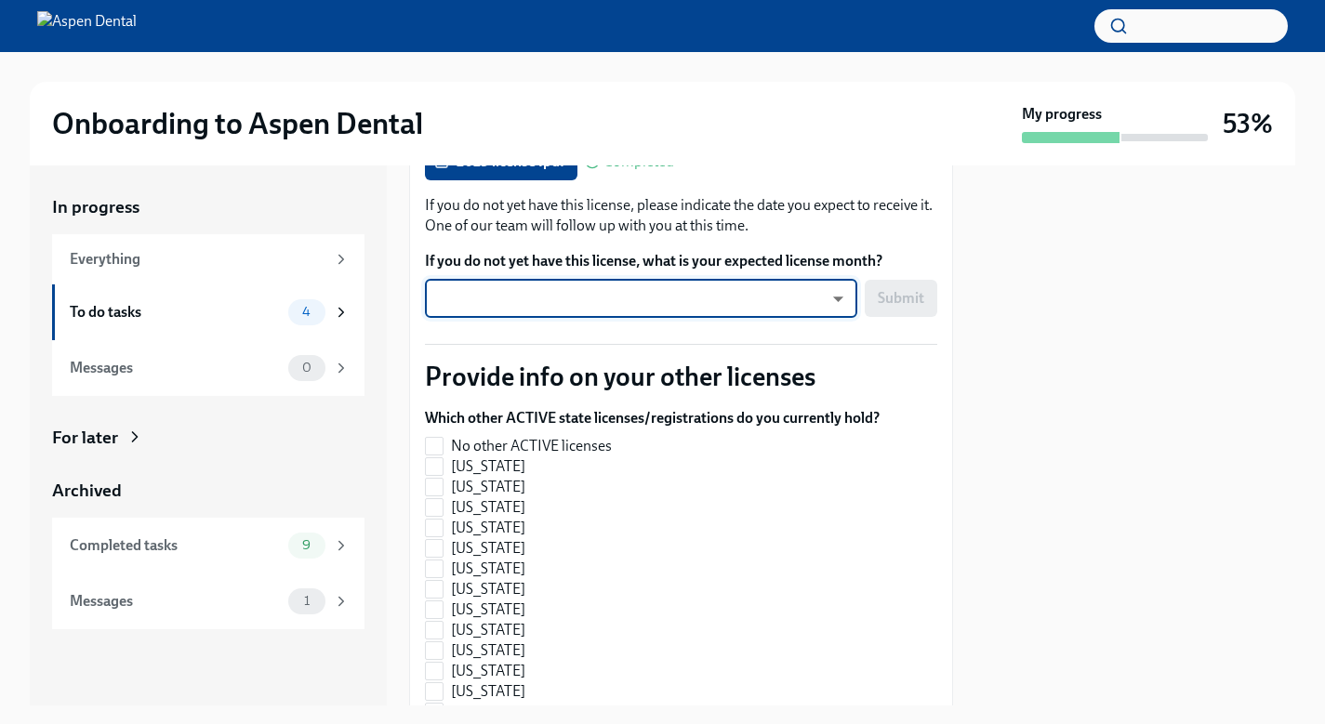
click at [741, 292] on body "Onboarding to Aspen Dental My progress 53% In progress Everything To do tasks 4…" at bounding box center [662, 362] width 1325 height 724
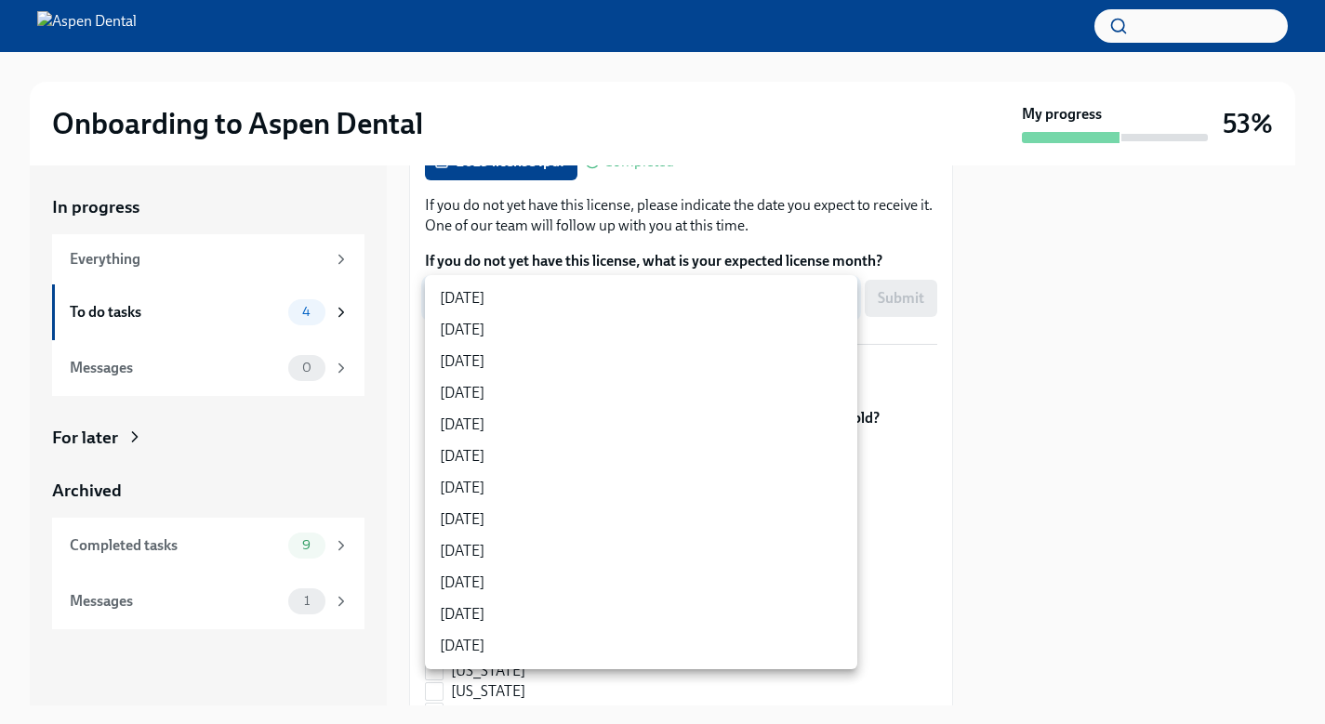
click at [737, 292] on li "[DATE]" at bounding box center [641, 299] width 432 height 32
type input "keGtAI_di"
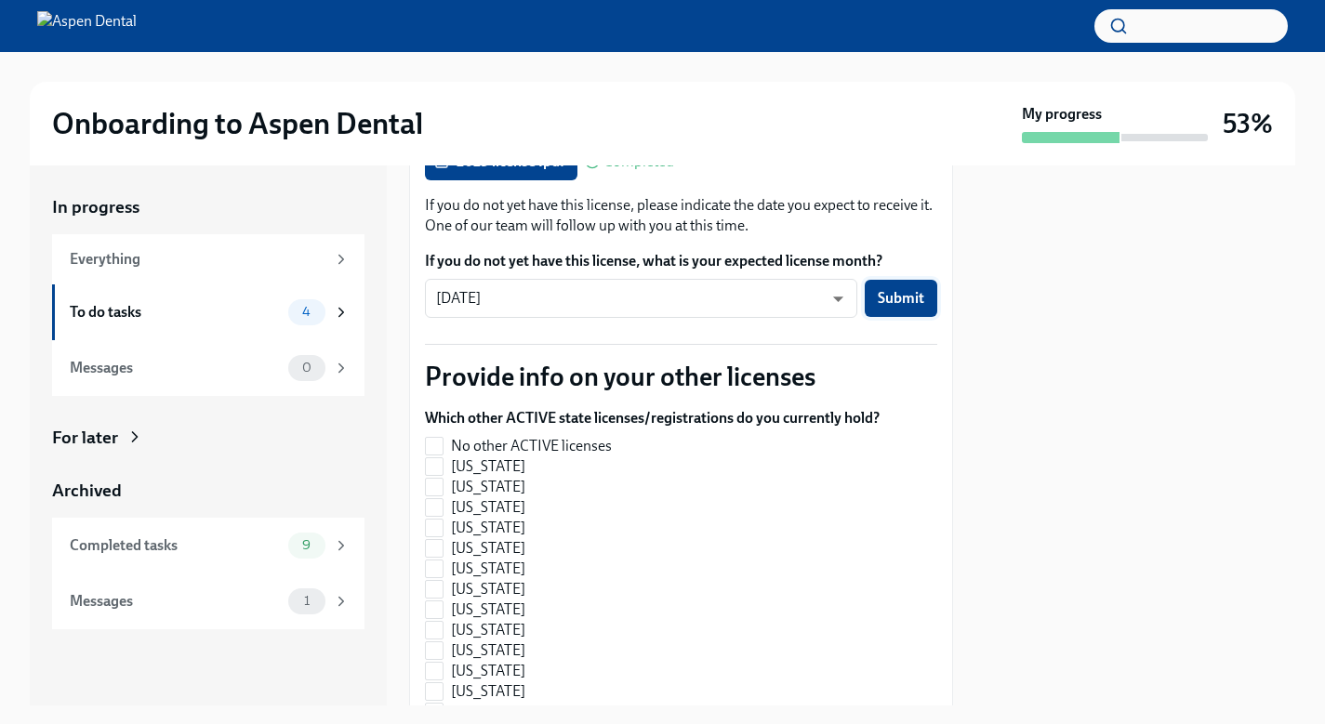
click at [901, 294] on span "Submit" at bounding box center [901, 298] width 46 height 19
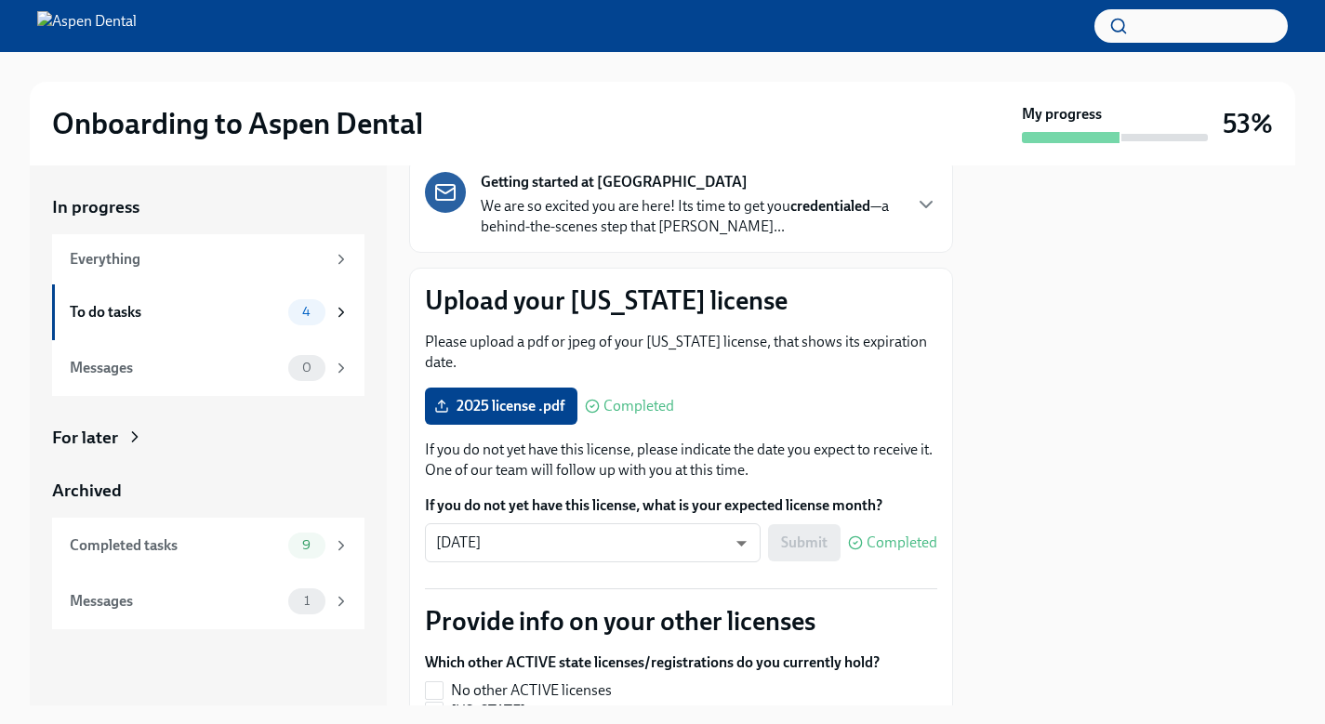
scroll to position [135, 0]
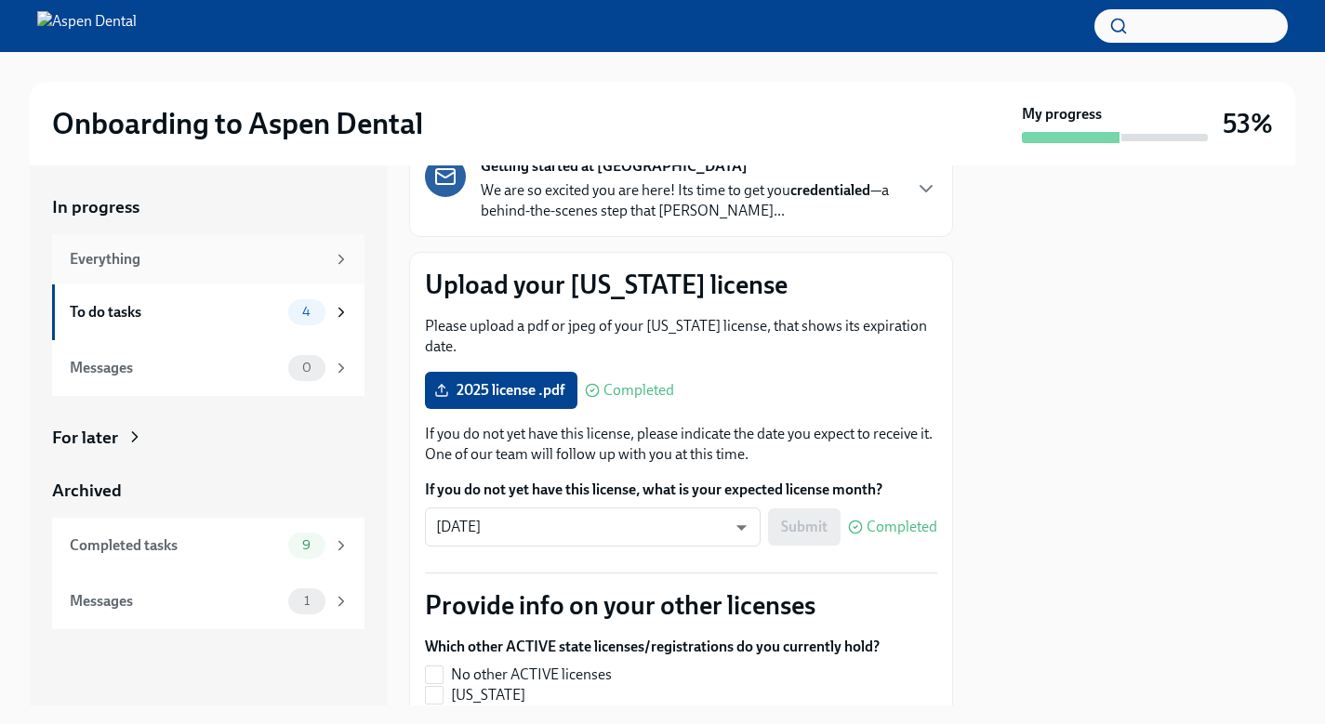
click at [208, 258] on div "Everything" at bounding box center [198, 259] width 256 height 20
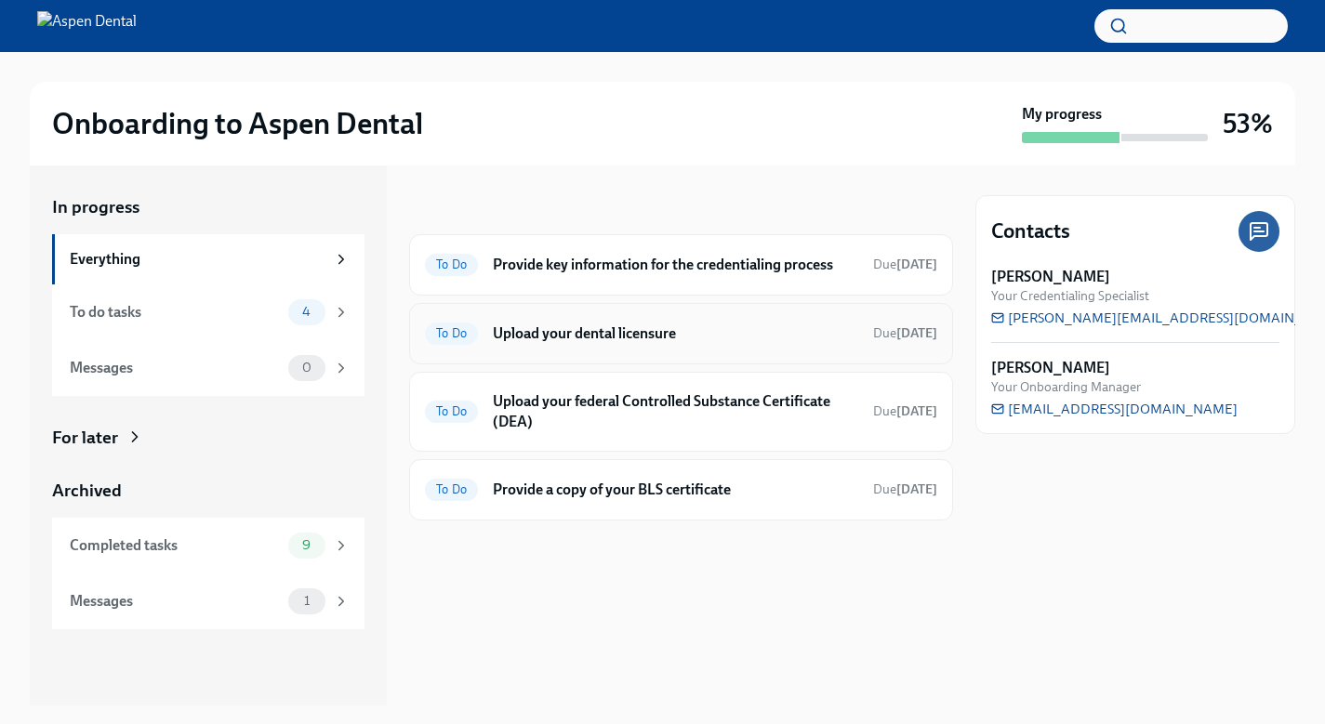
click at [461, 336] on span "To Do" at bounding box center [451, 333] width 53 height 14
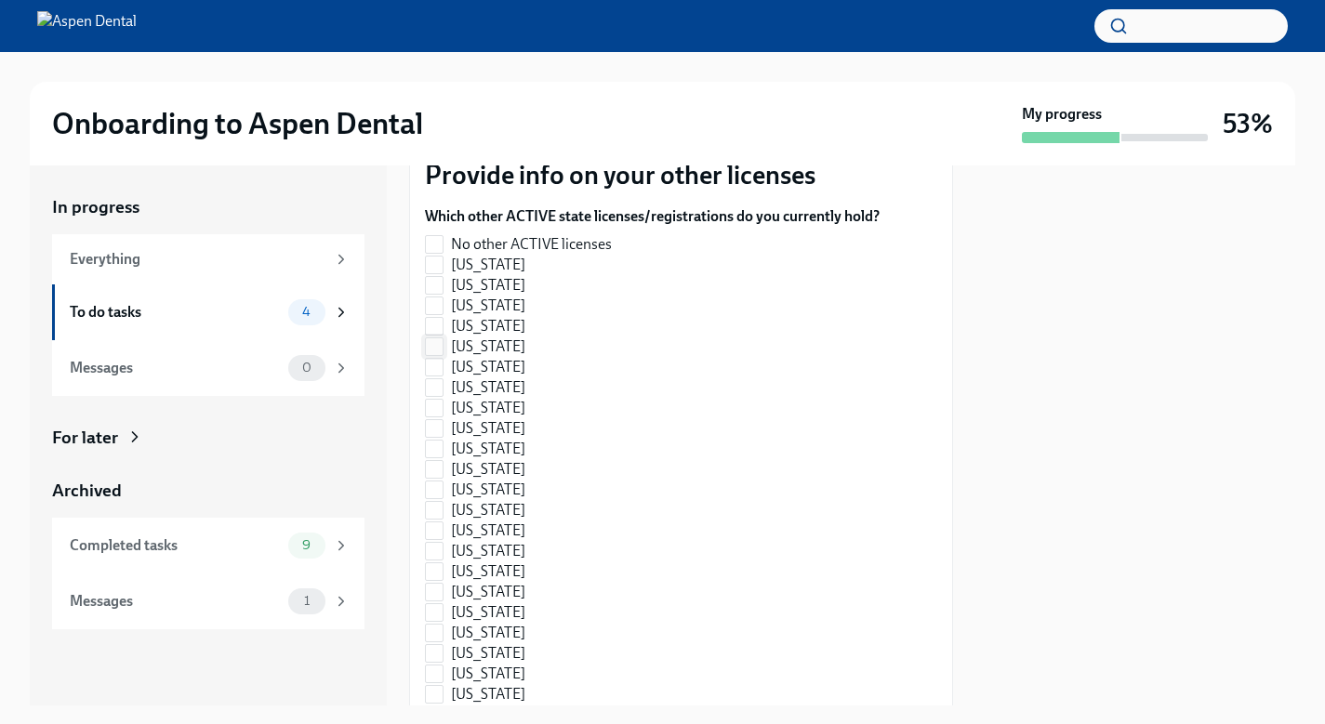
scroll to position [558, 0]
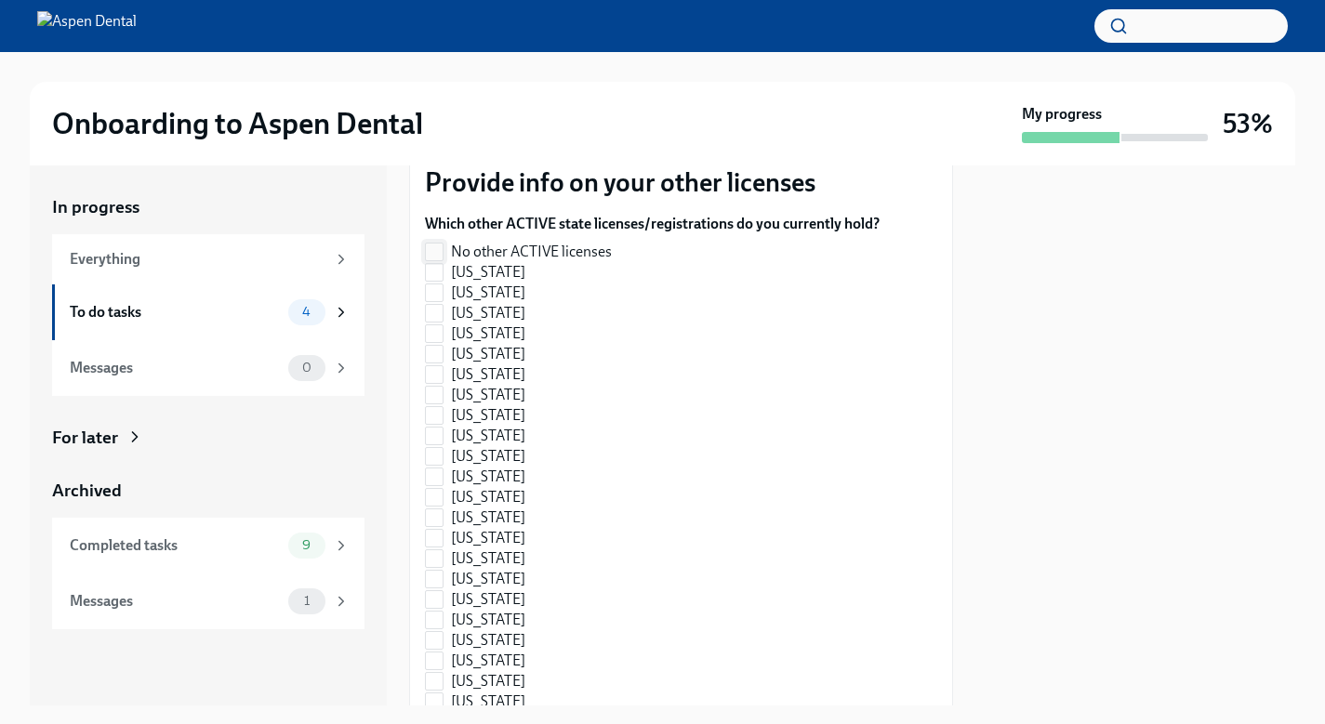
click at [437, 250] on input "No other ACTIVE licenses" at bounding box center [434, 252] width 17 height 17
checkbox input "true"
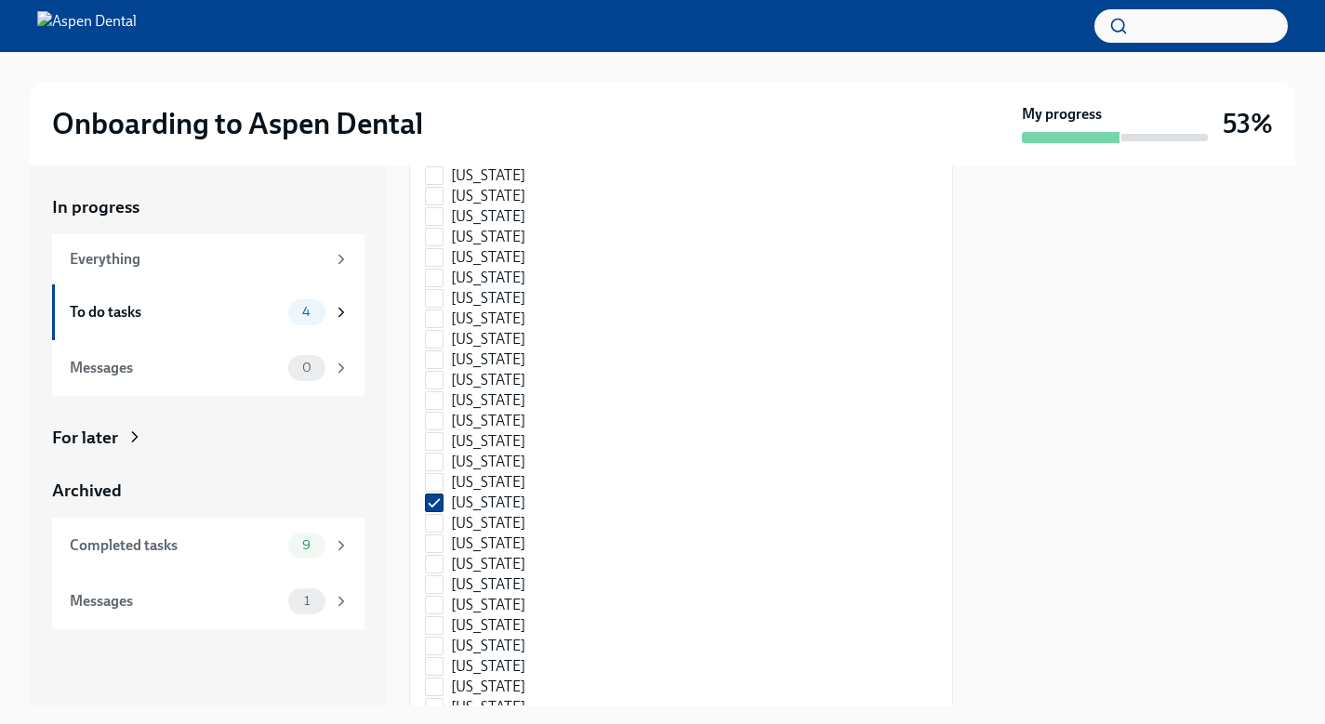
scroll to position [1038, 0]
click at [429, 464] on input "[US_STATE]" at bounding box center [434, 467] width 17 height 17
checkbox input "false"
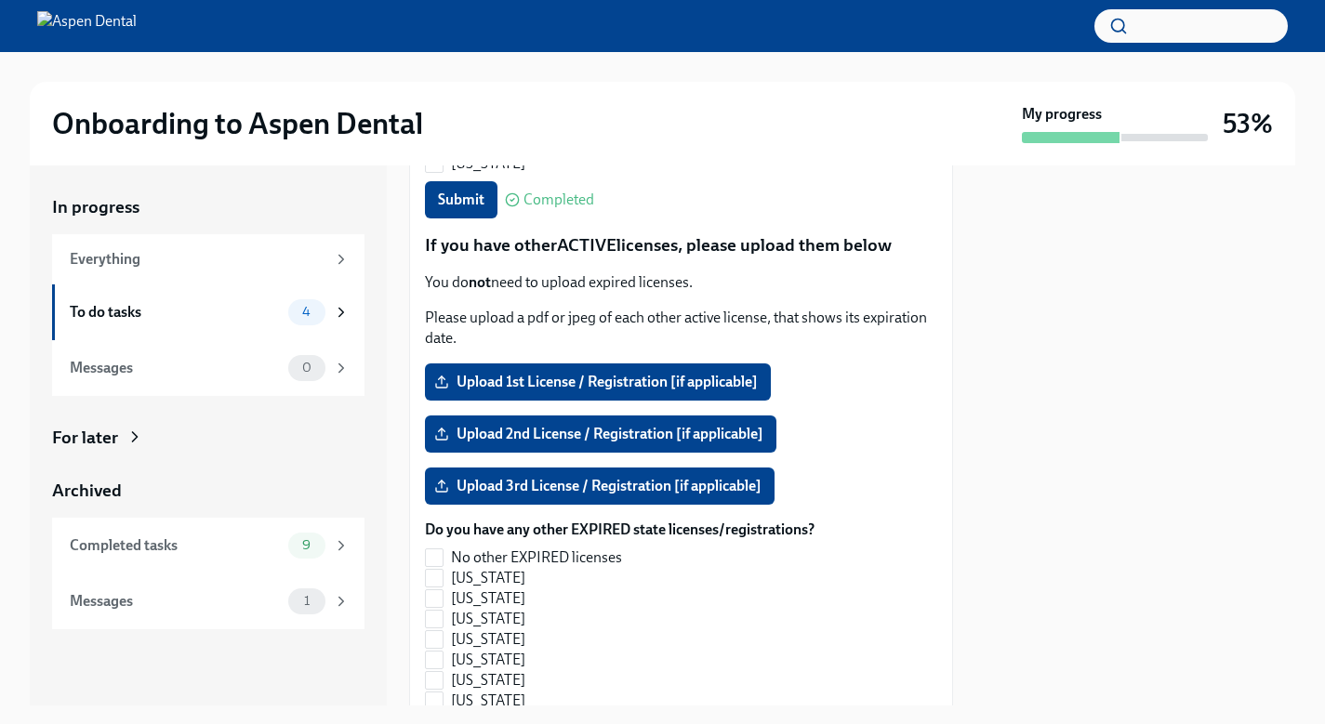
scroll to position [1625, 0]
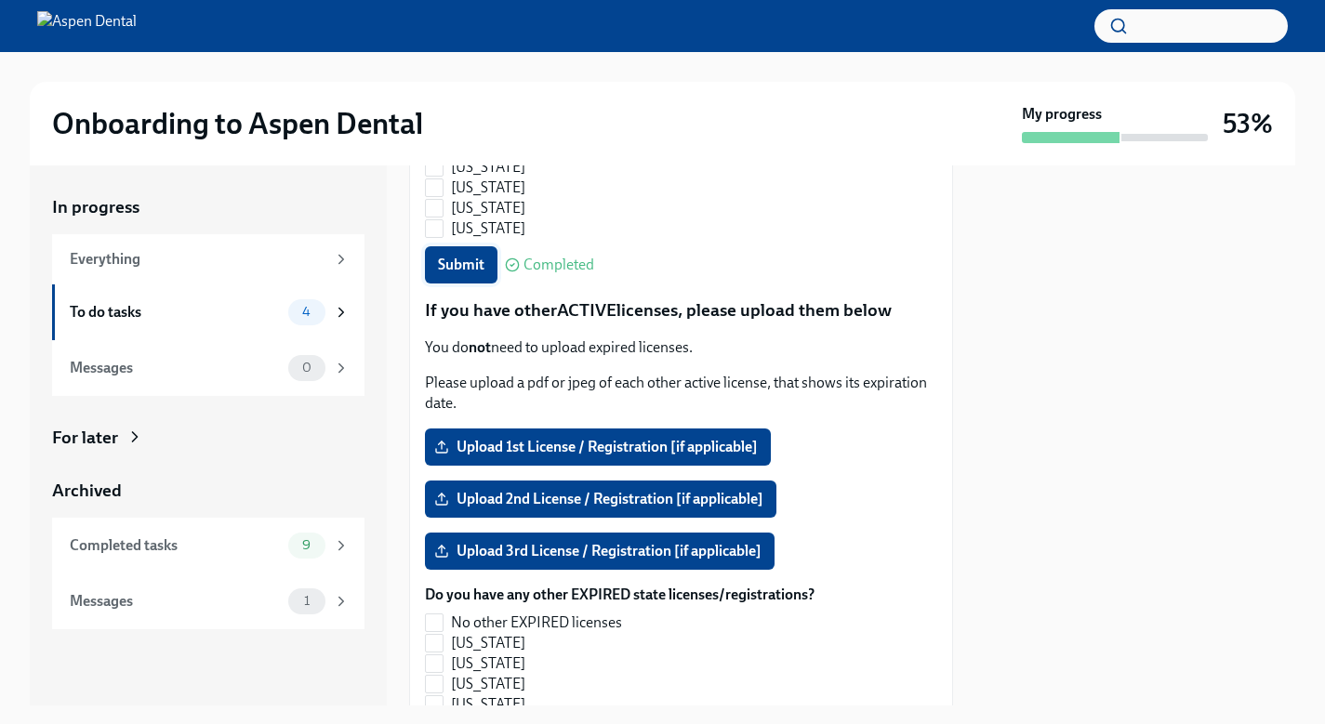
click at [468, 272] on span "Submit" at bounding box center [461, 265] width 46 height 19
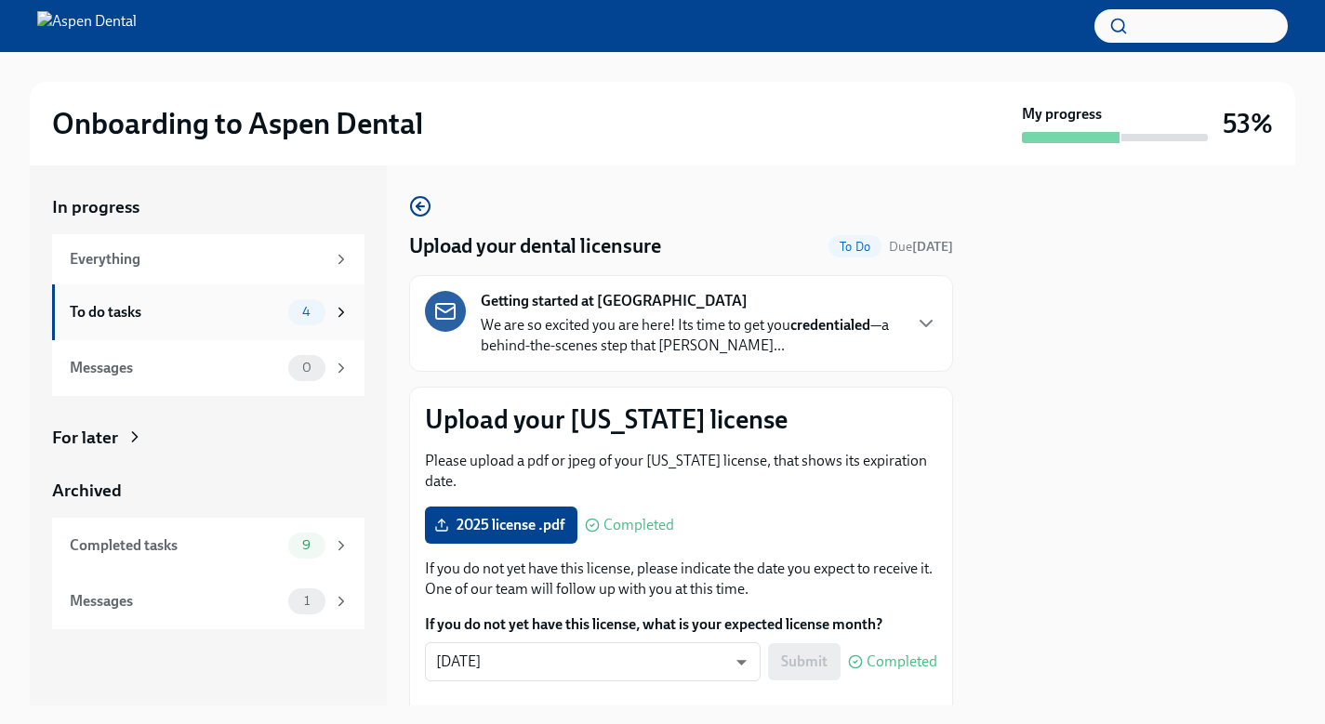
click at [325, 321] on div "4" at bounding box center [318, 312] width 61 height 26
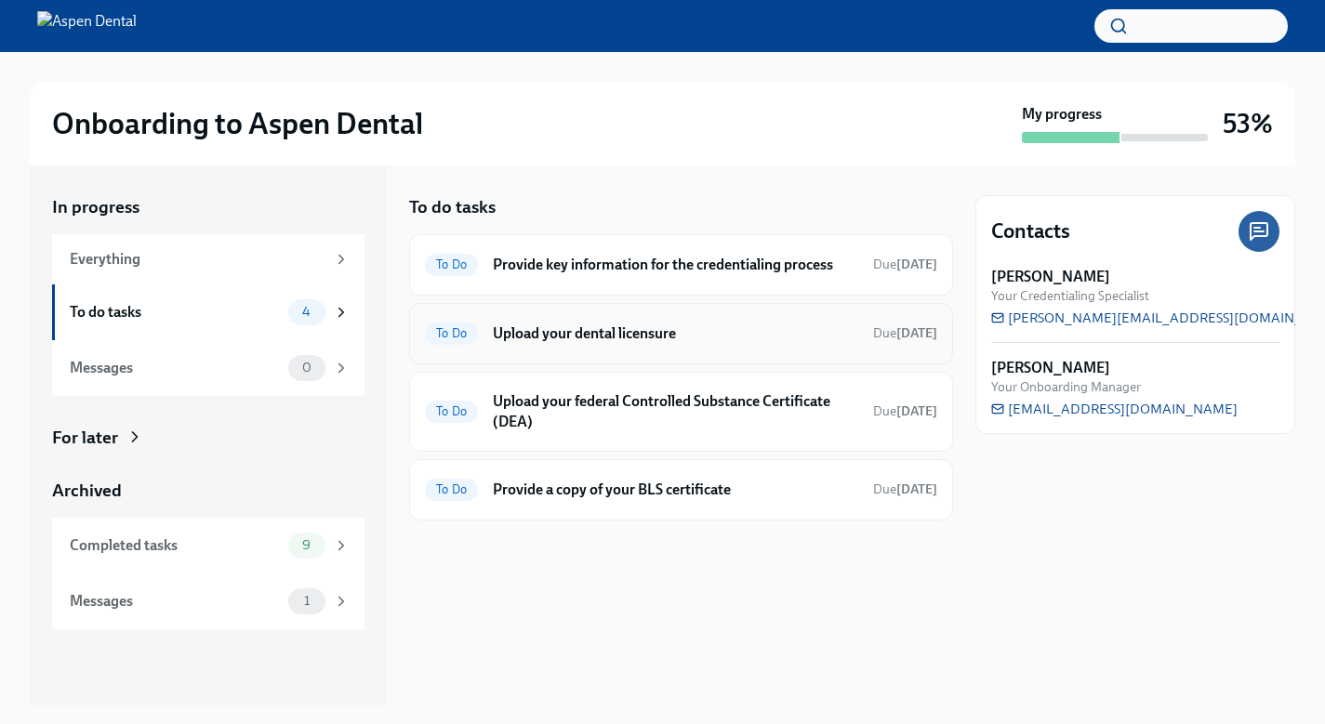
click at [626, 336] on h6 "Upload your dental licensure" at bounding box center [675, 334] width 365 height 20
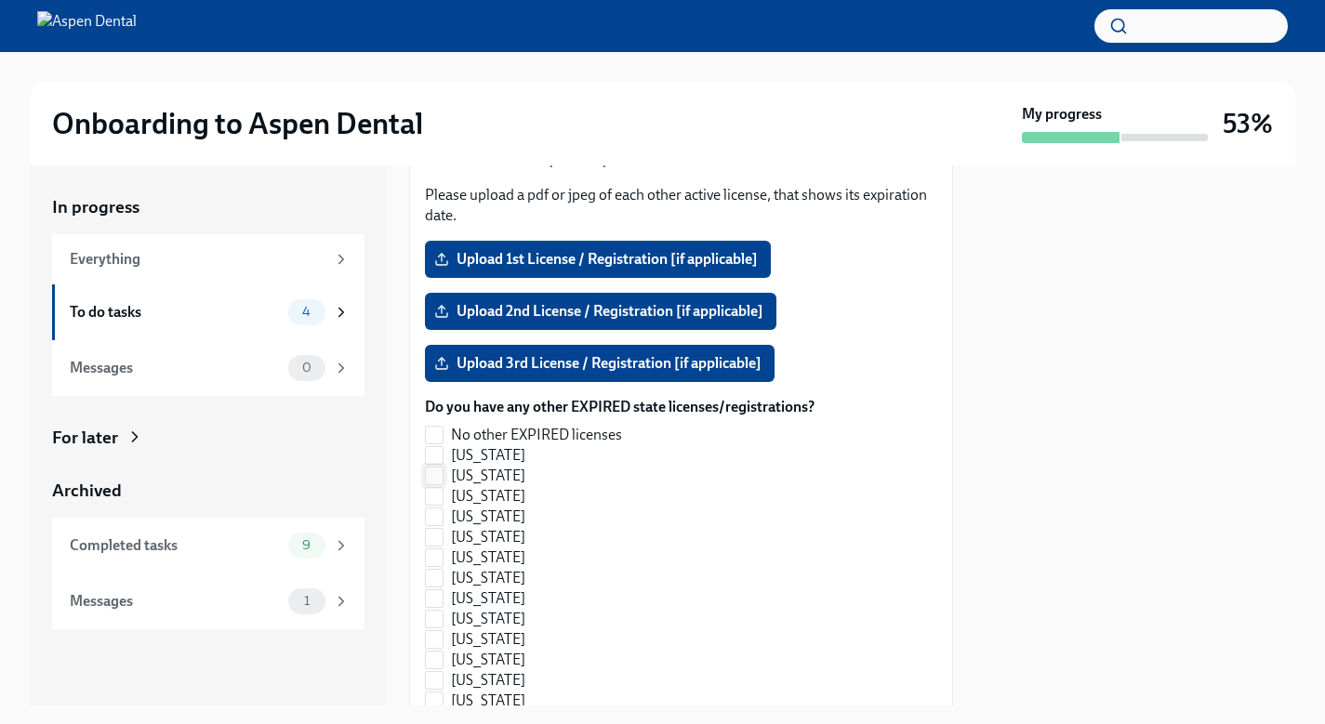
scroll to position [1817, 0]
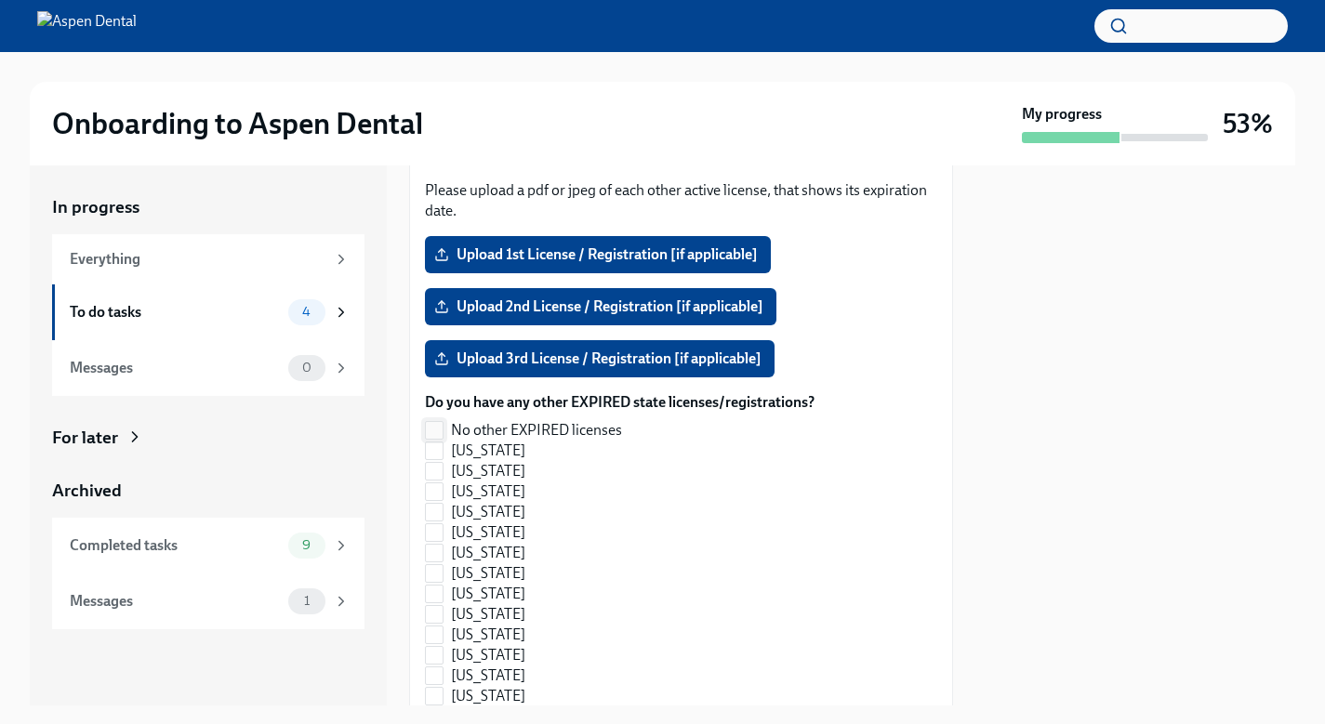
click at [436, 427] on input "No other EXPIRED licenses" at bounding box center [434, 430] width 17 height 17
checkbox input "true"
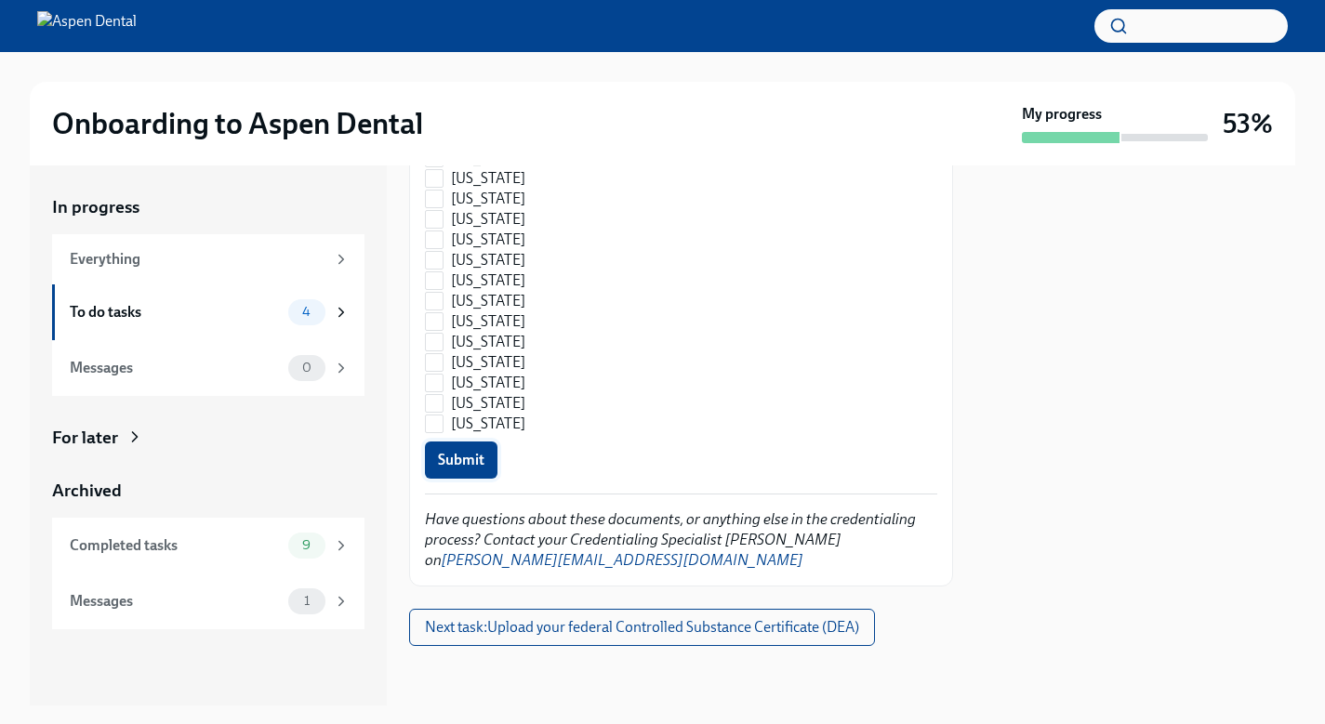
scroll to position [2866, 0]
click at [453, 443] on button "Submit" at bounding box center [461, 461] width 73 height 37
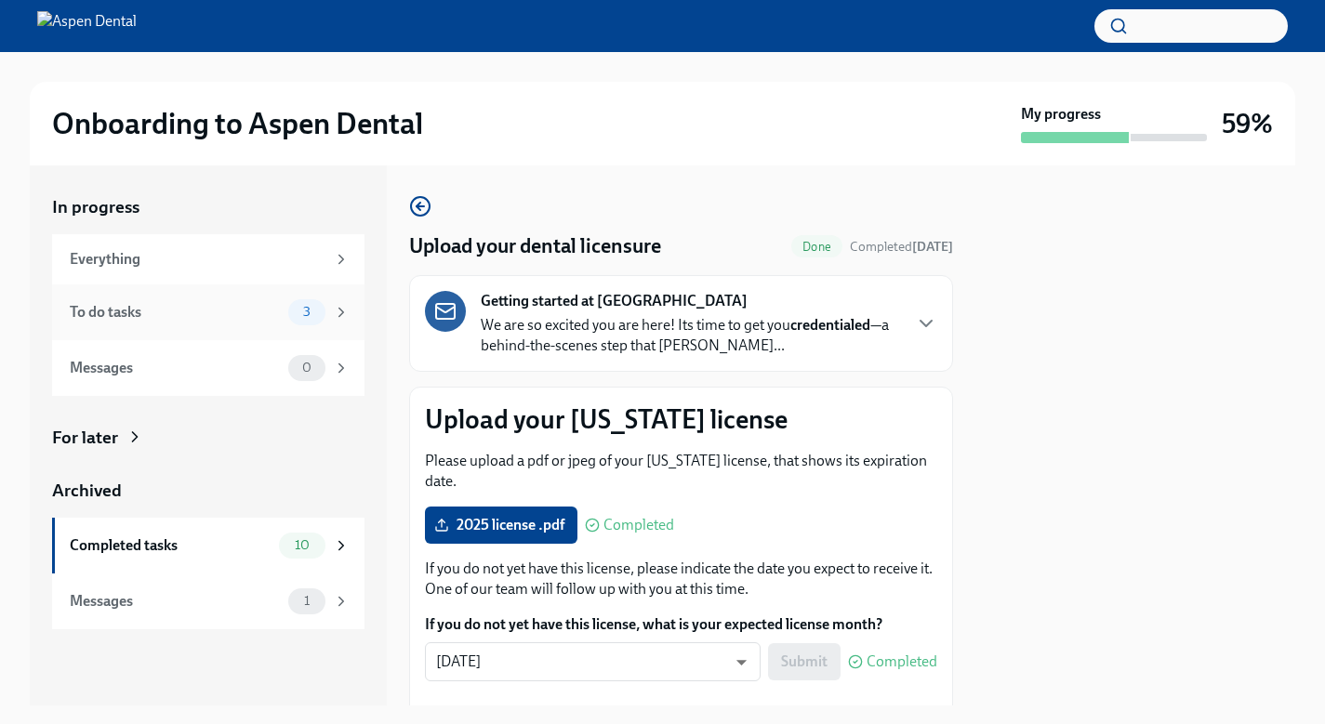
click at [293, 317] on span "3" at bounding box center [307, 312] width 30 height 14
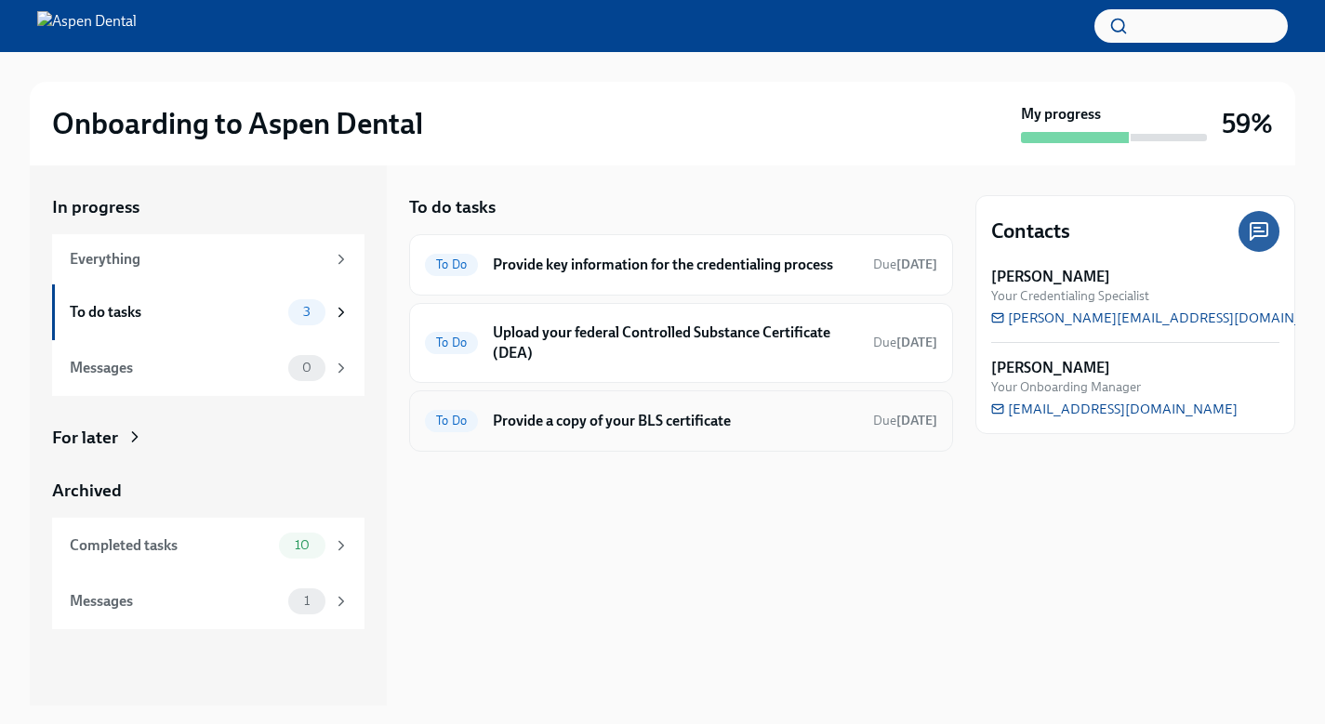
click at [636, 432] on div "To Do Provide a copy of your BLS certificate Due [DATE]" at bounding box center [681, 421] width 512 height 30
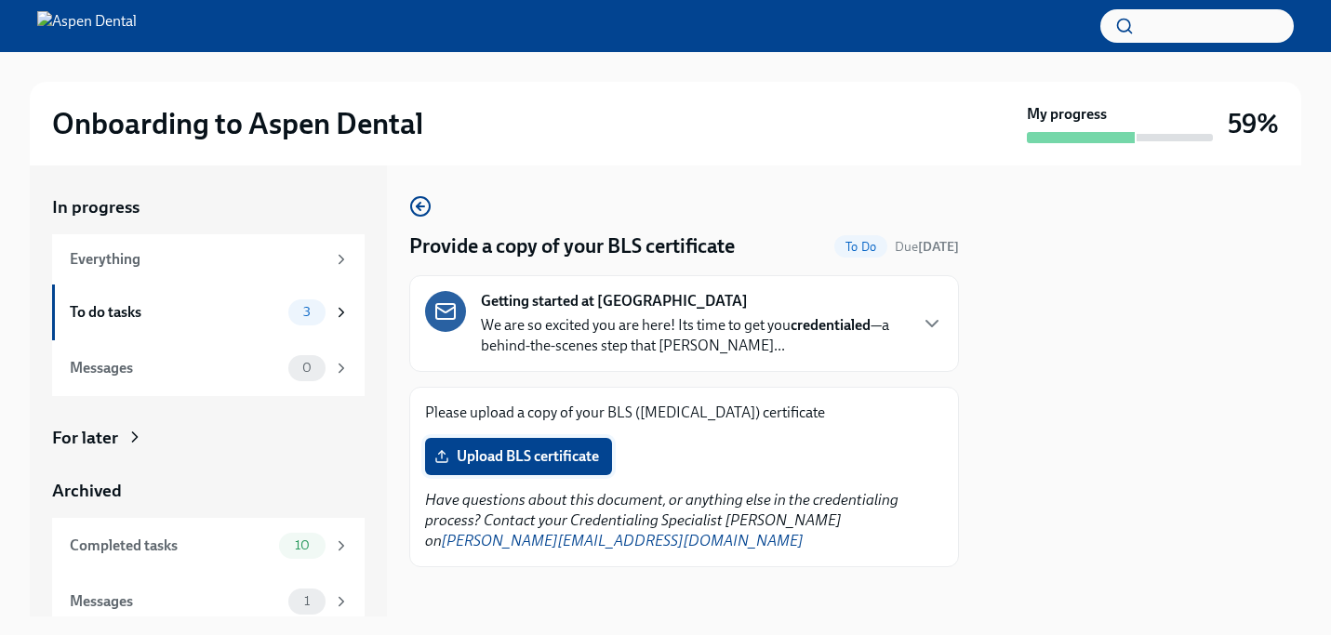
click at [541, 453] on span "Upload BLS certificate" at bounding box center [518, 456] width 161 height 19
click at [0, 0] on input "Upload BLS certificate" at bounding box center [0, 0] width 0 height 0
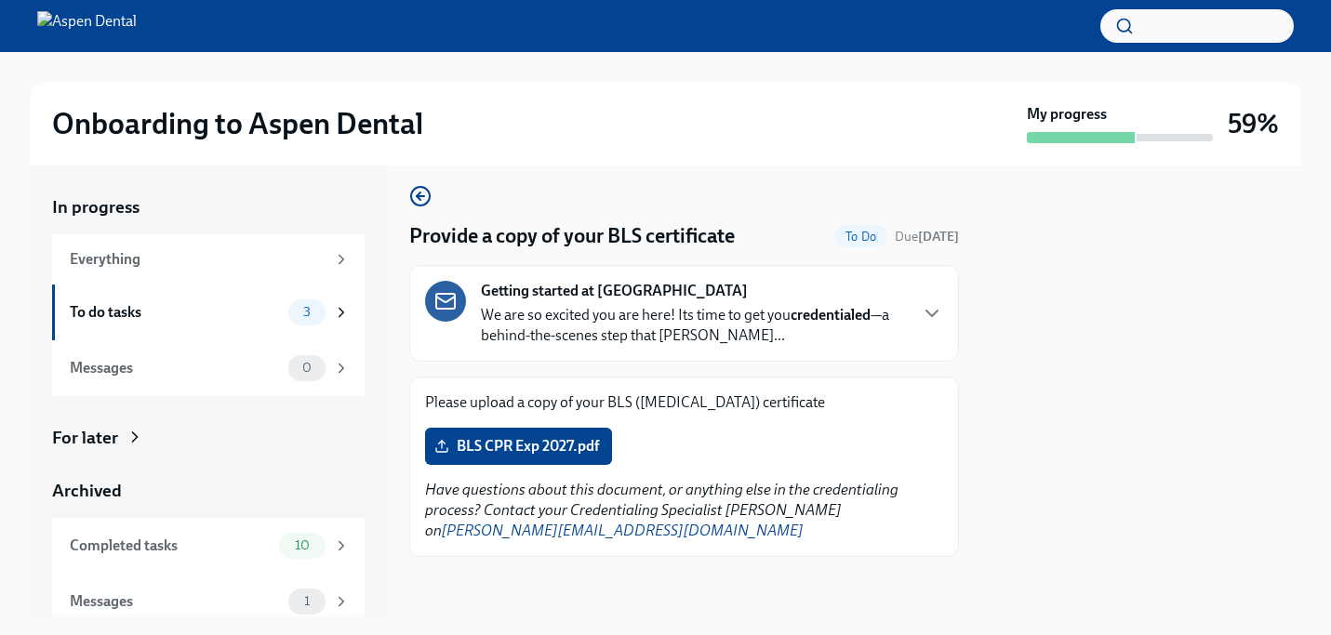
scroll to position [10, 0]
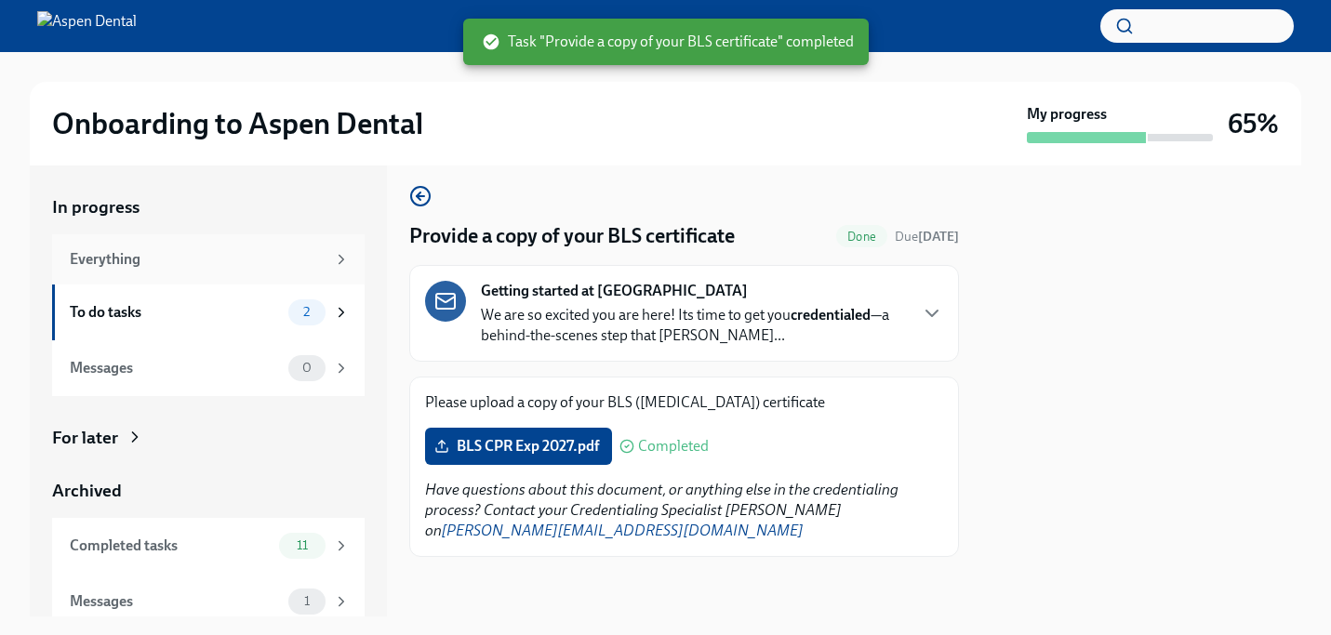
click at [255, 262] on div "Everything" at bounding box center [198, 259] width 256 height 20
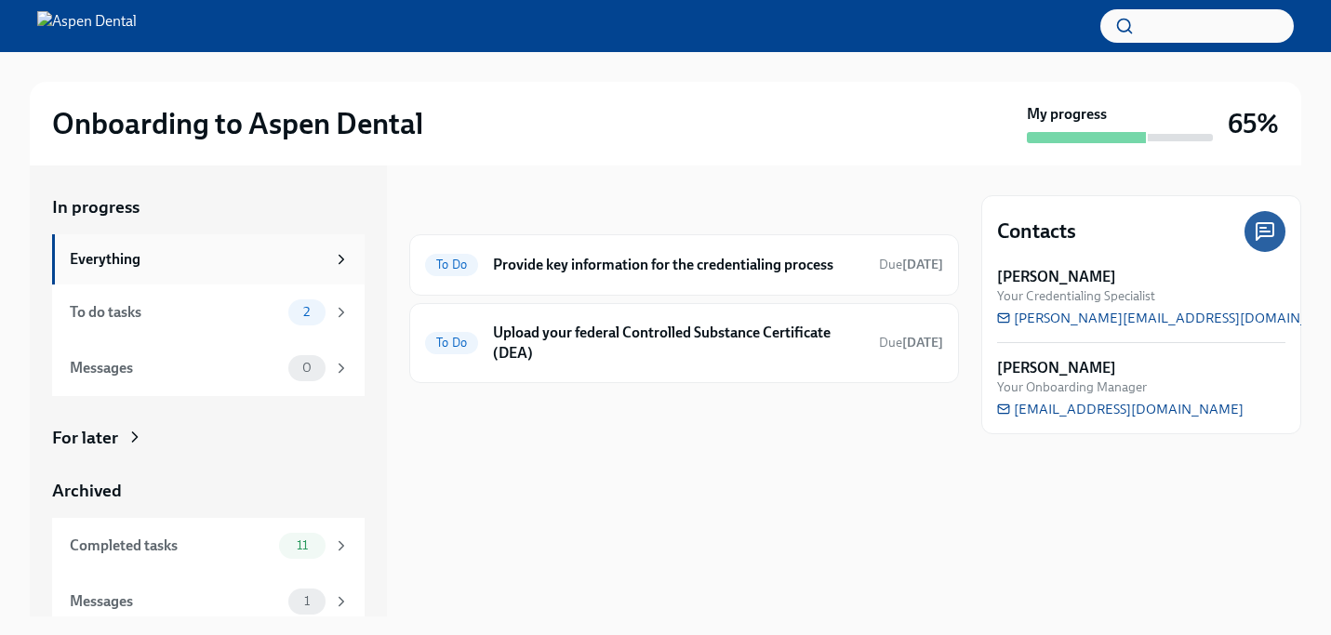
click at [126, 247] on div "Everything" at bounding box center [208, 259] width 312 height 50
click at [114, 258] on div "Everything" at bounding box center [198, 259] width 256 height 20
click at [591, 256] on h6 "Provide key information for the credentialing process" at bounding box center [678, 265] width 371 height 20
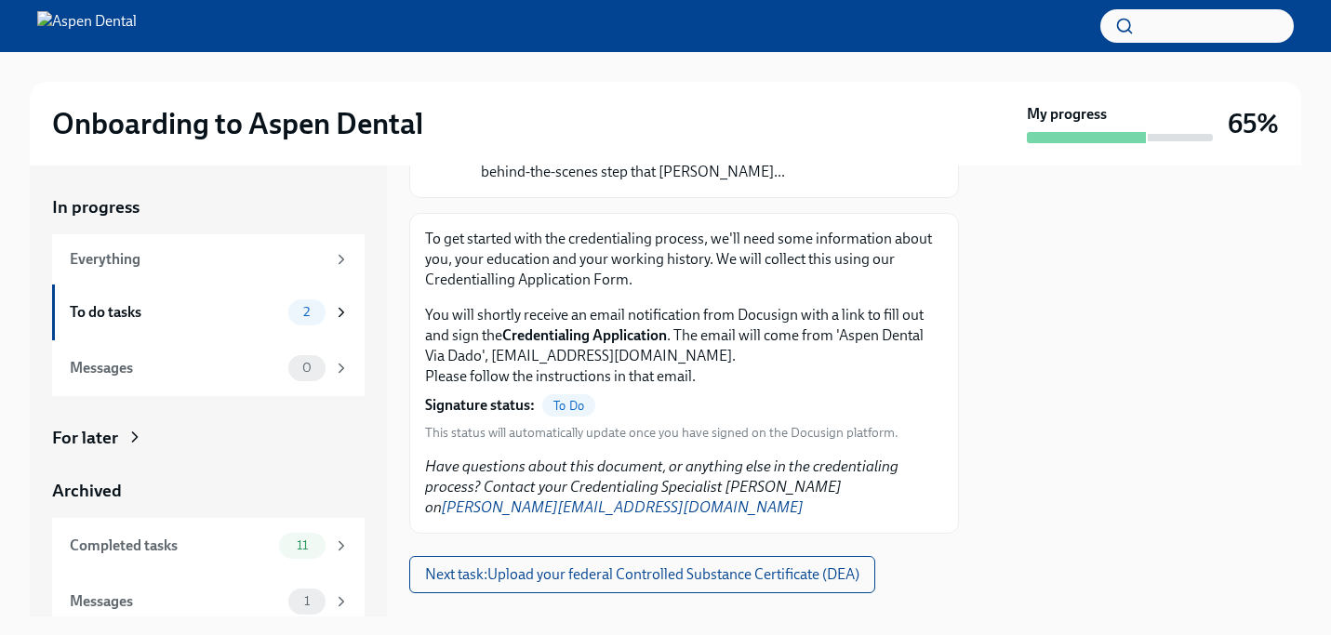
scroll to position [214, 0]
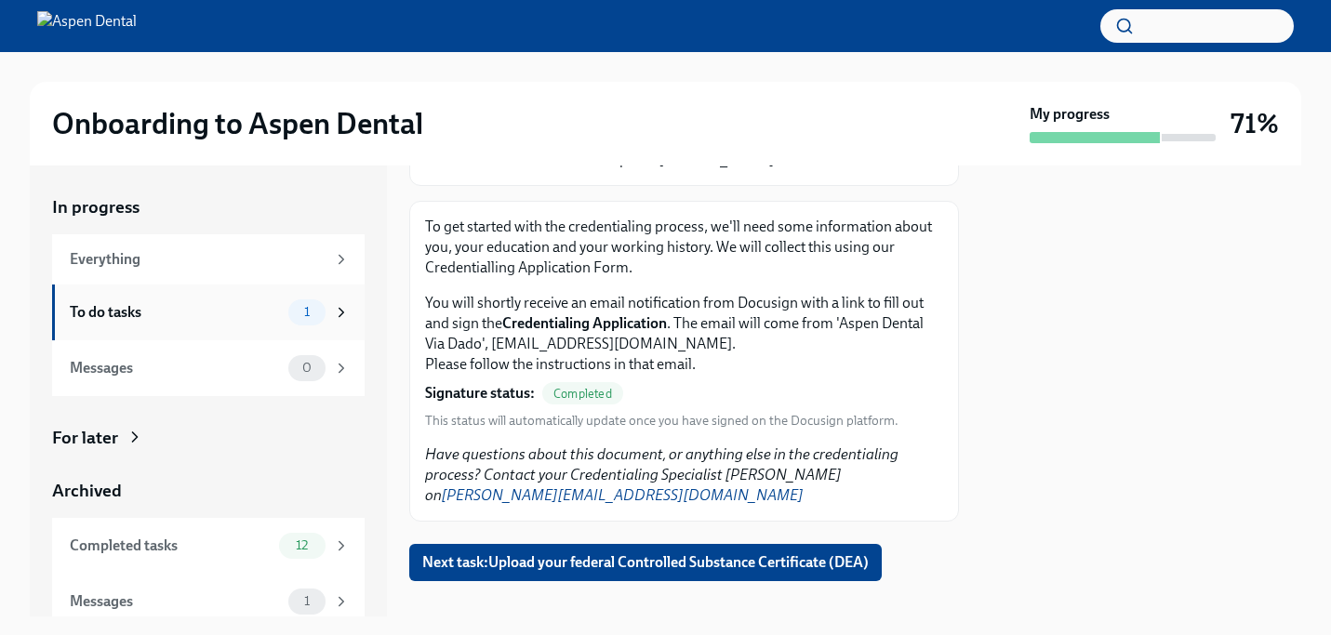
click at [124, 314] on div "To do tasks" at bounding box center [175, 312] width 211 height 20
